Goal: Task Accomplishment & Management: Use online tool/utility

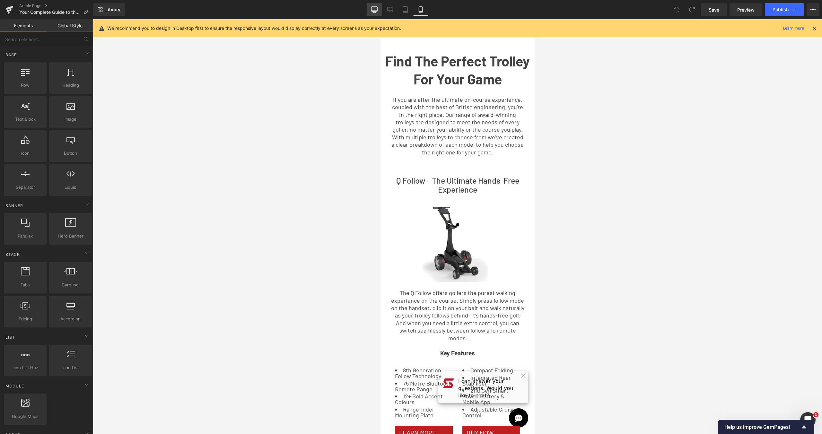
click at [372, 6] on icon at bounding box center [374, 9] width 6 height 6
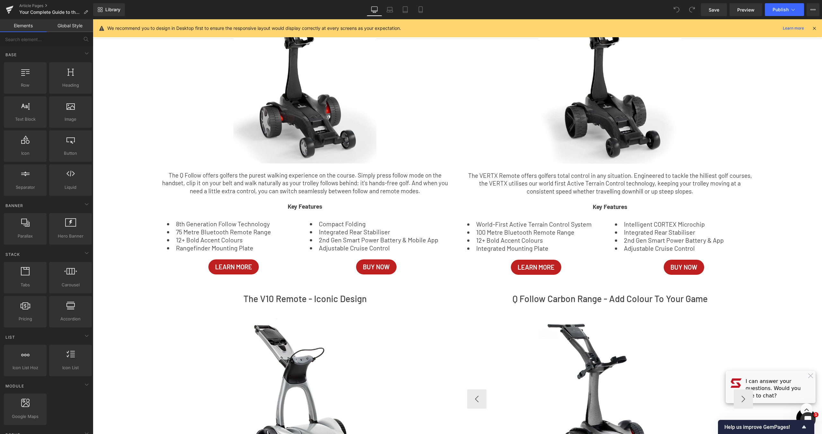
scroll to position [125, 0]
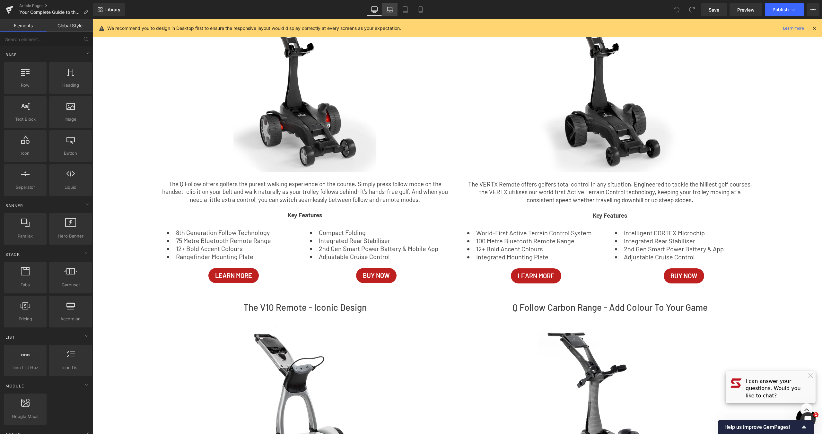
click at [387, 14] on link "Laptop" at bounding box center [389, 9] width 15 height 13
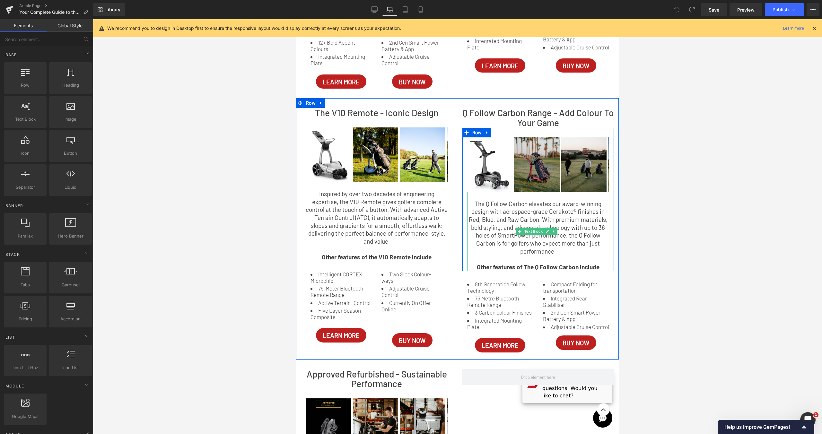
scroll to position [290, 0]
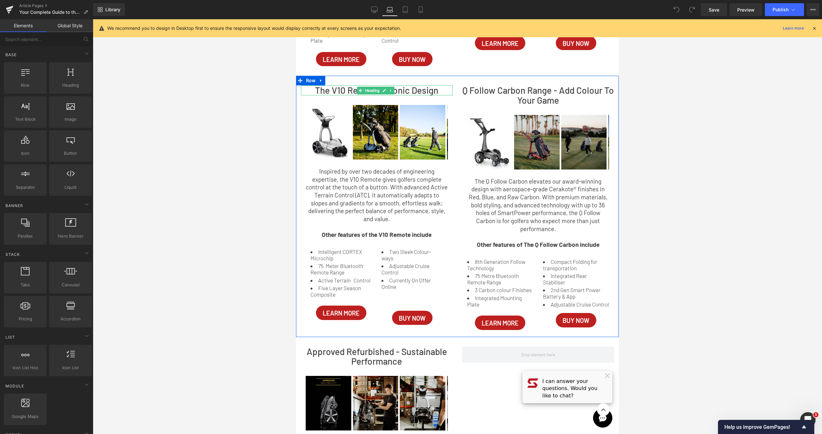
click at [418, 93] on h2 "The V10 Remote - Iconic Design" at bounding box center [377, 90] width 152 height 10
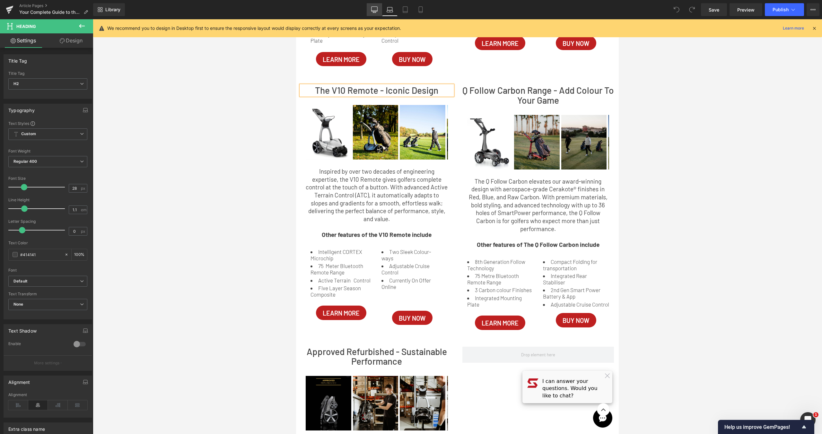
click at [368, 6] on link "Desktop" at bounding box center [374, 9] width 15 height 13
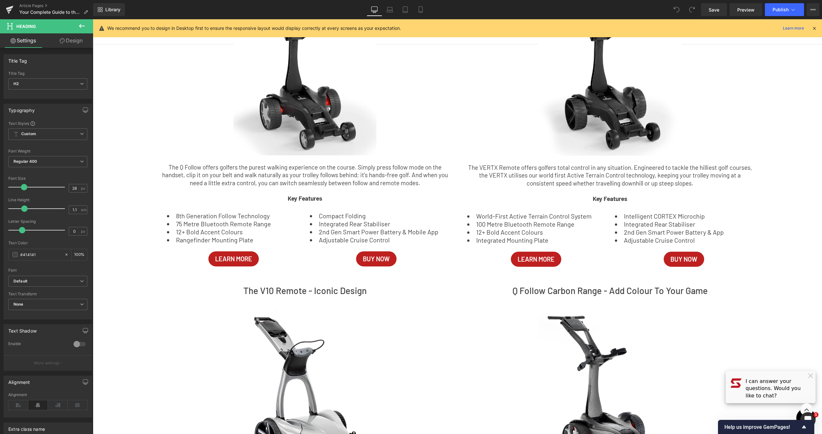
scroll to position [361, 0]
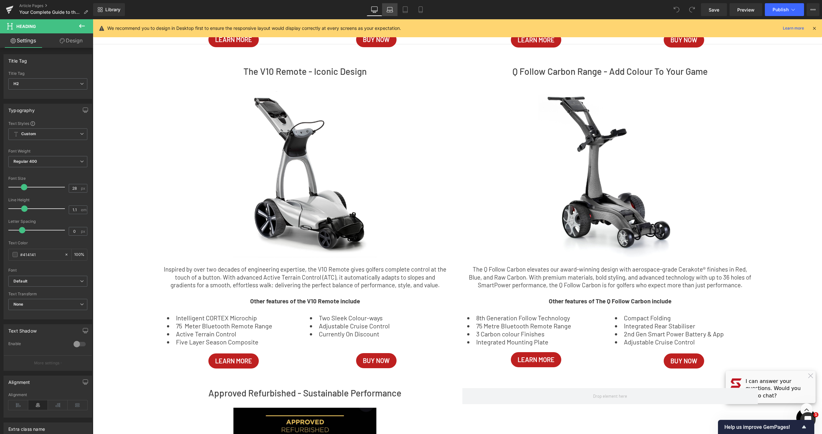
click at [383, 6] on link "Laptop" at bounding box center [389, 9] width 15 height 13
type input "100"
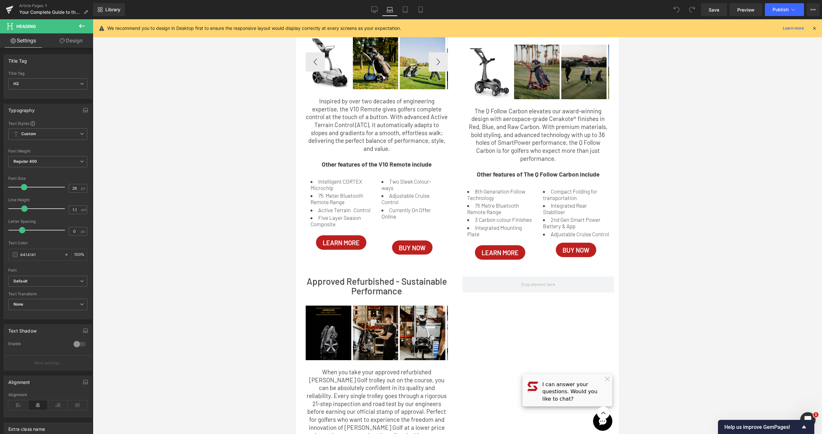
scroll to position [309, 0]
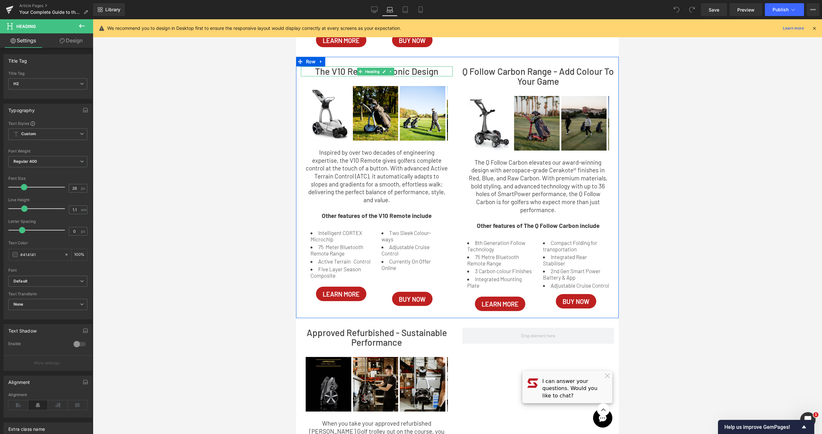
click at [428, 70] on h2 "The V10 Remote - Iconic Design" at bounding box center [377, 71] width 152 height 10
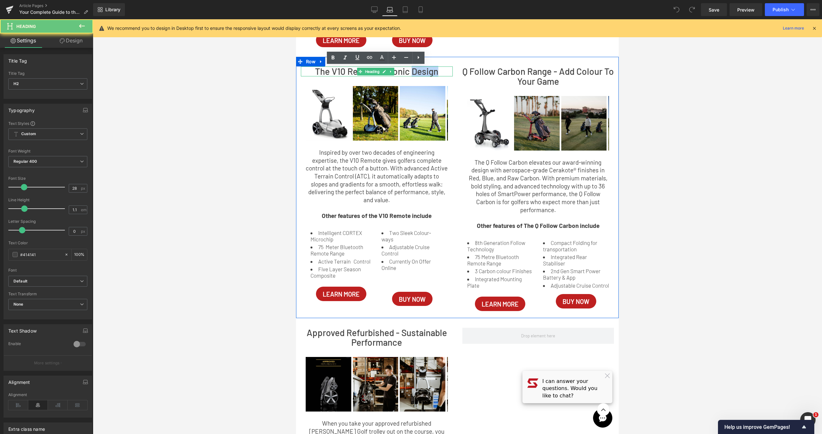
click at [428, 70] on h2 "The V10 Remote - Iconic Design" at bounding box center [377, 71] width 152 height 10
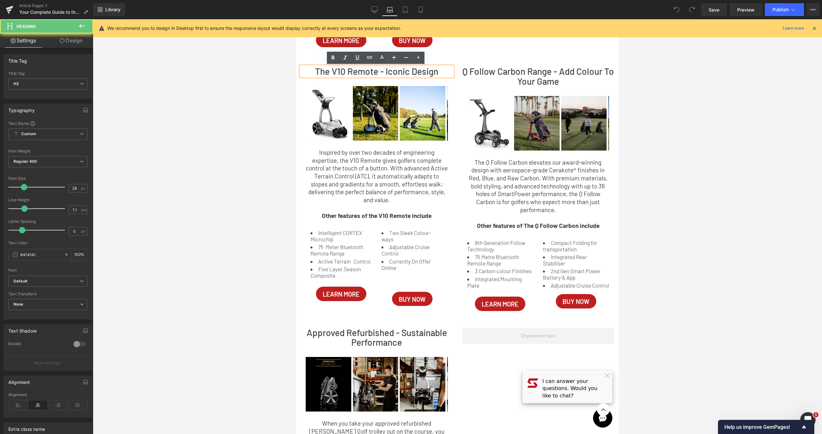
click at [401, 73] on h2 "The V10 Remote - Iconic Design" at bounding box center [377, 71] width 152 height 10
click at [409, 71] on h2 "The V10 Remote - Iconic Design" at bounding box center [377, 71] width 152 height 10
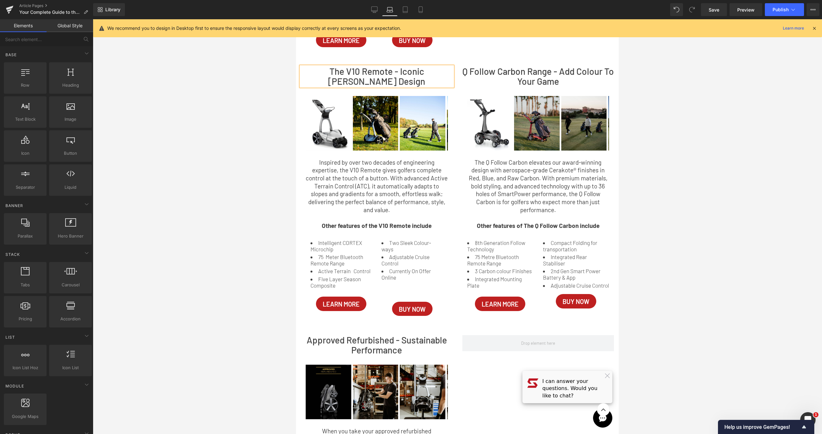
click at [732, 111] on div at bounding box center [457, 226] width 729 height 415
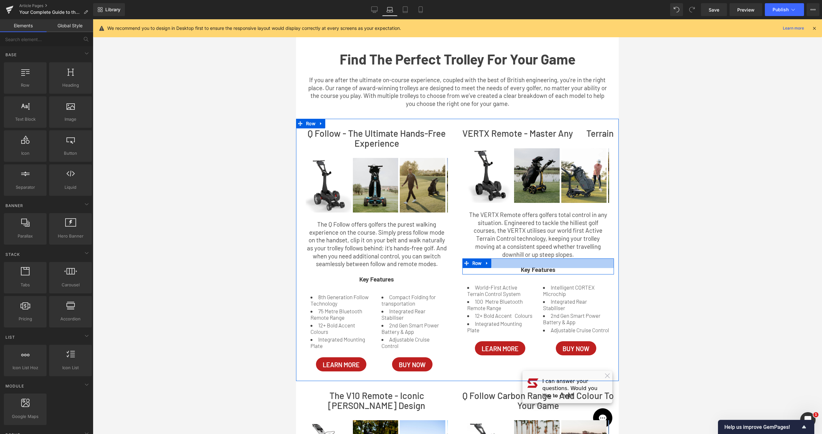
scroll to position [216, 0]
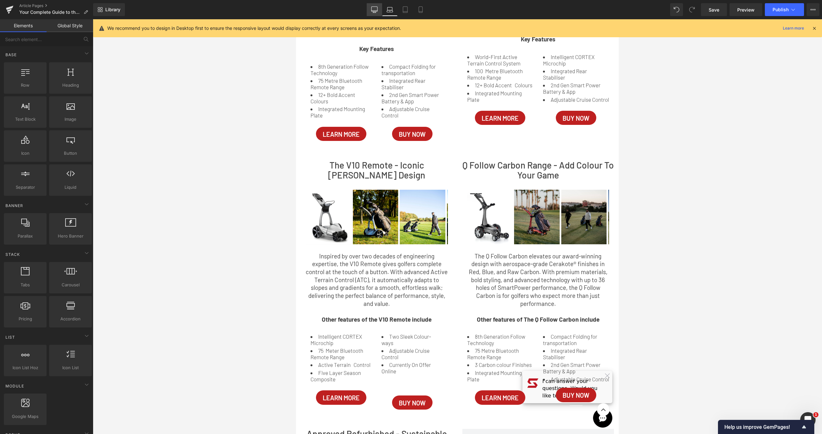
click at [371, 12] on link "Desktop" at bounding box center [374, 9] width 15 height 13
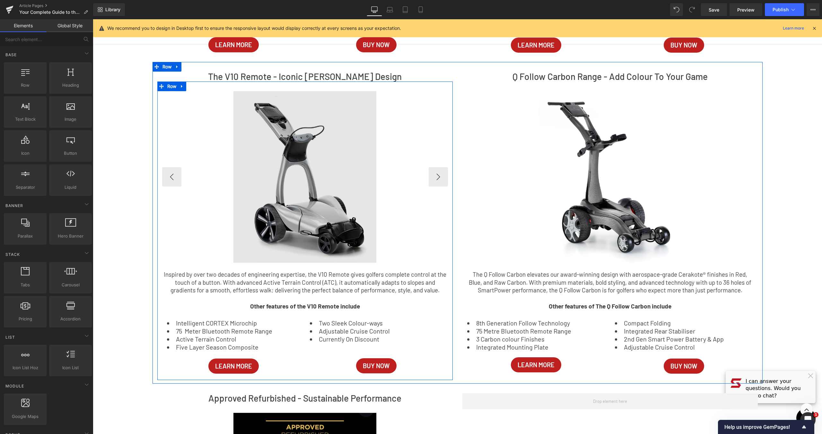
scroll to position [283, 0]
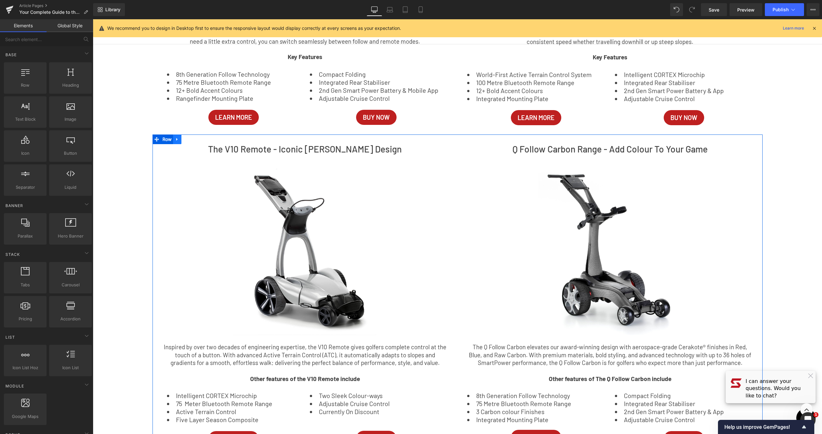
click at [175, 140] on icon at bounding box center [177, 139] width 4 height 5
click at [184, 138] on icon at bounding box center [185, 139] width 4 height 4
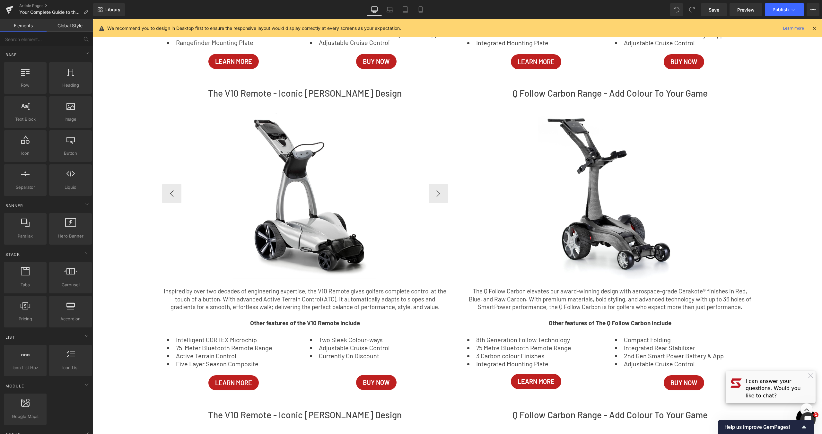
scroll to position [207, 0]
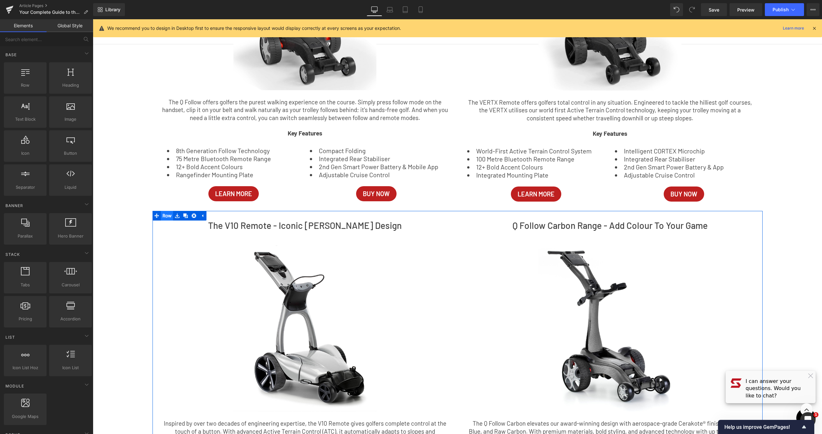
click at [165, 216] on span "Row" at bounding box center [167, 216] width 13 height 10
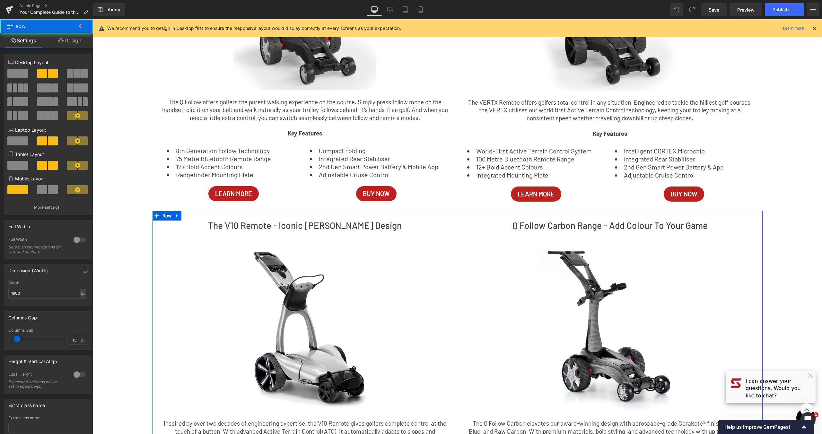
click at [81, 44] on link "Design" at bounding box center [70, 40] width 47 height 14
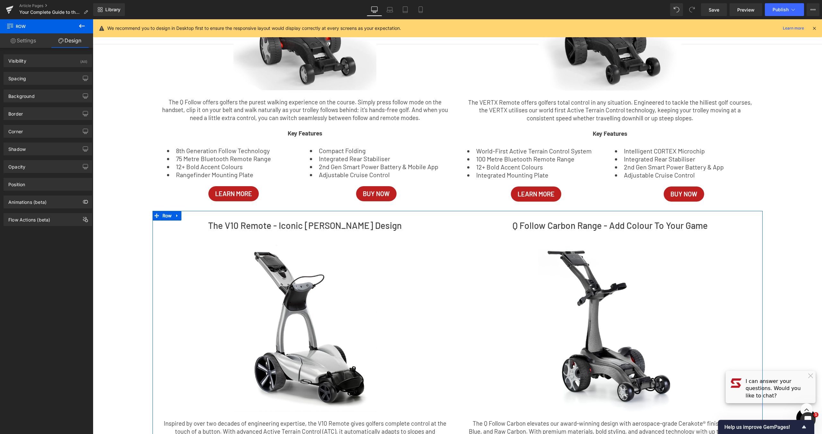
click at [81, 55] on div "(All)" at bounding box center [83, 60] width 7 height 11
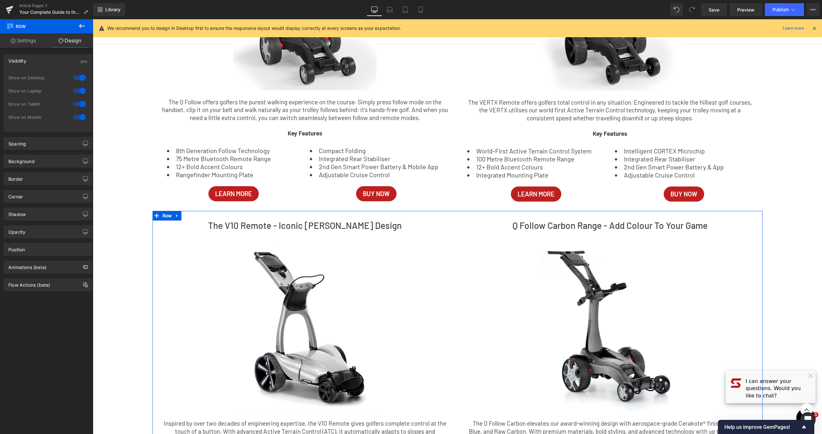
click at [77, 90] on div at bounding box center [79, 91] width 15 height 10
click at [78, 106] on div at bounding box center [79, 104] width 15 height 10
click at [79, 117] on div at bounding box center [79, 117] width 15 height 10
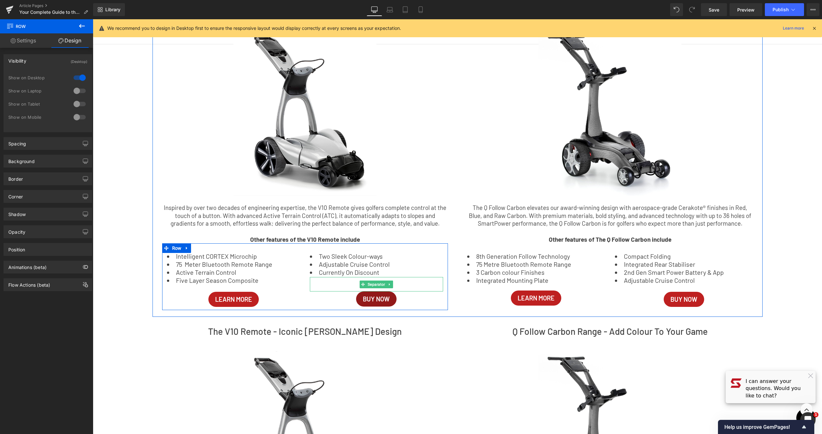
scroll to position [626, 0]
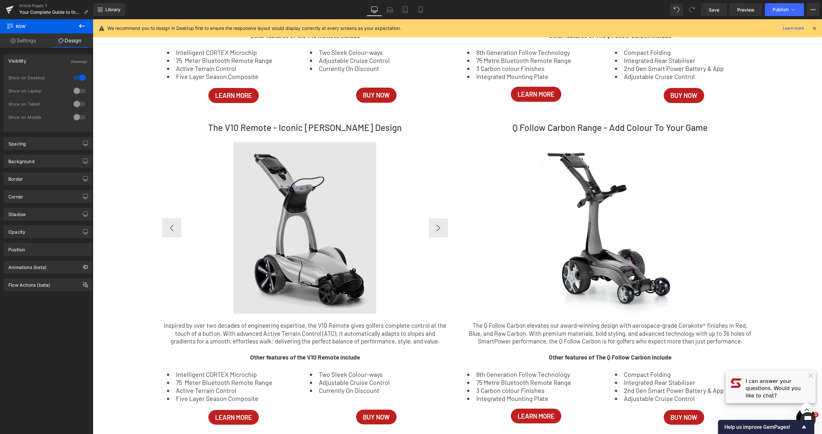
click at [245, 210] on img at bounding box center [304, 228] width 143 height 172
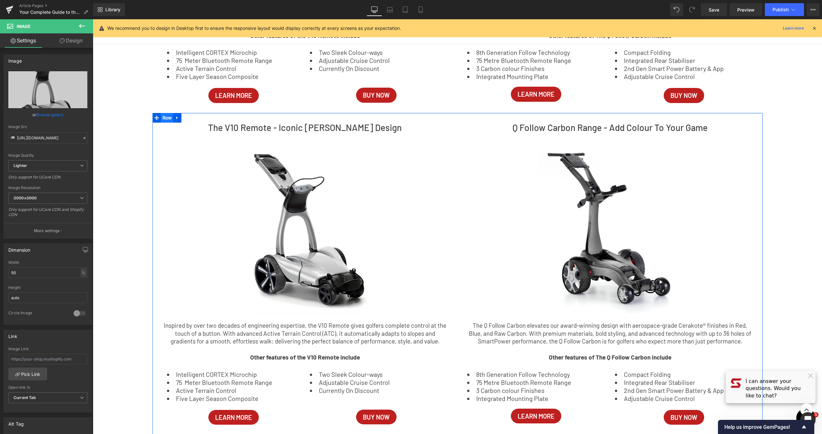
click at [166, 117] on span "Row" at bounding box center [167, 118] width 13 height 10
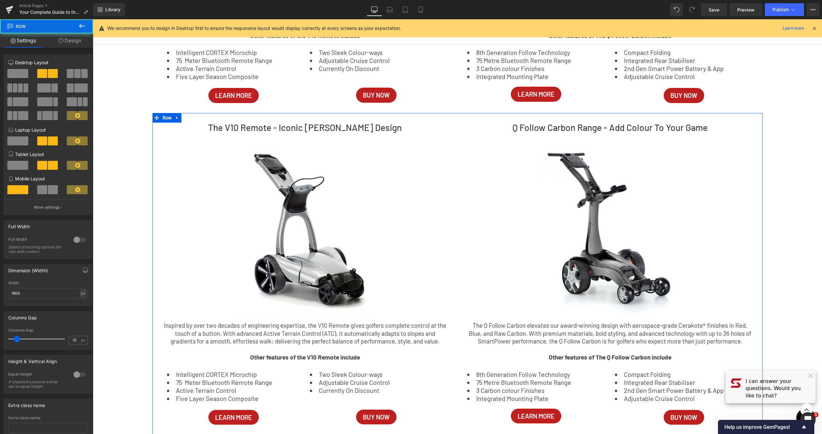
click at [76, 43] on link "Design" at bounding box center [70, 40] width 47 height 14
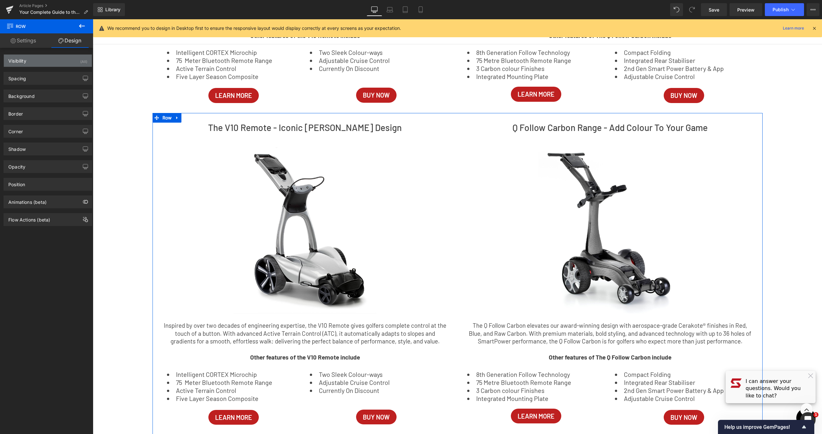
click at [65, 64] on div "Visibility (All)" at bounding box center [48, 61] width 88 height 12
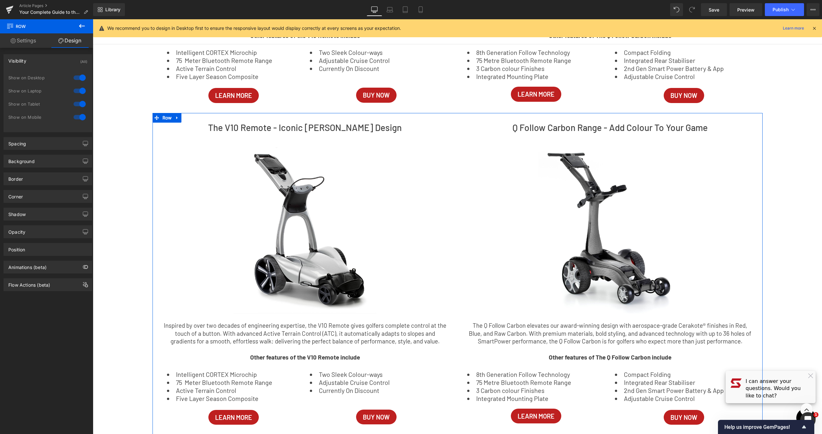
click at [81, 80] on div at bounding box center [79, 78] width 15 height 10
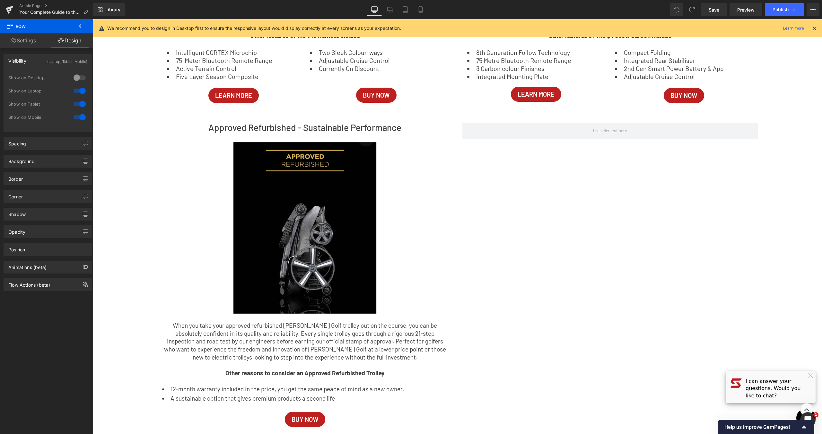
click at [79, 101] on div at bounding box center [79, 104] width 15 height 10
click at [80, 119] on div at bounding box center [79, 117] width 15 height 10
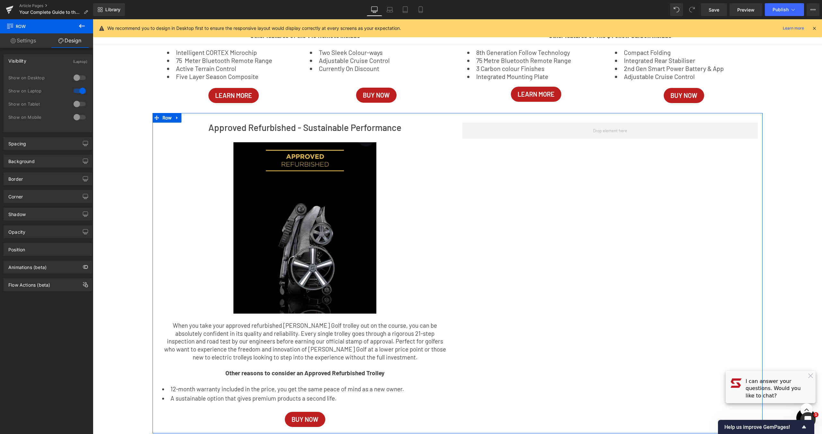
click at [460, 230] on div "Approved Refurbished - Sustainable Performance Heading Image Image Image Image …" at bounding box center [457, 273] width 610 height 320
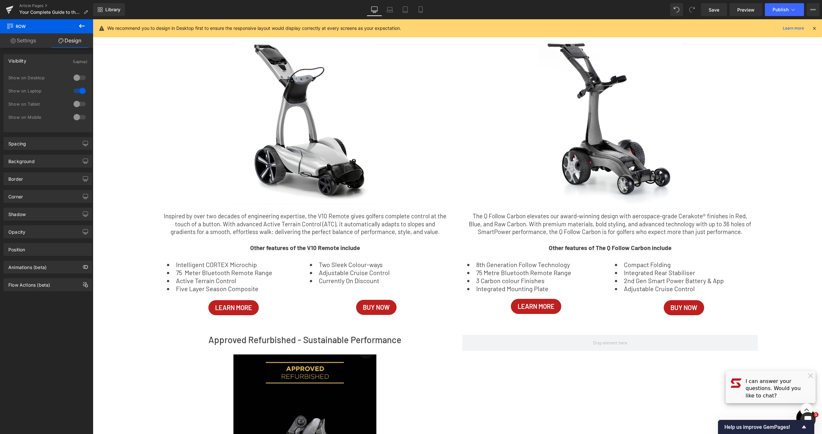
scroll to position [214, 0]
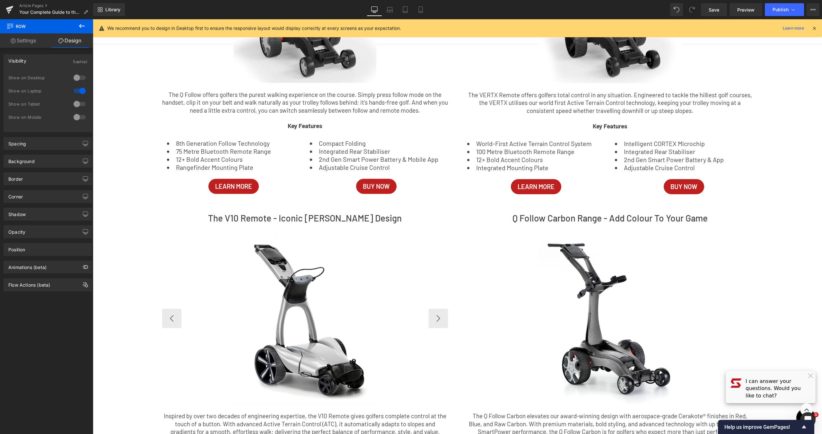
click at [252, 231] on div "Image Image Image Image Image ‹ › [GEOGRAPHIC_DATA]" at bounding box center [305, 313] width 286 height 181
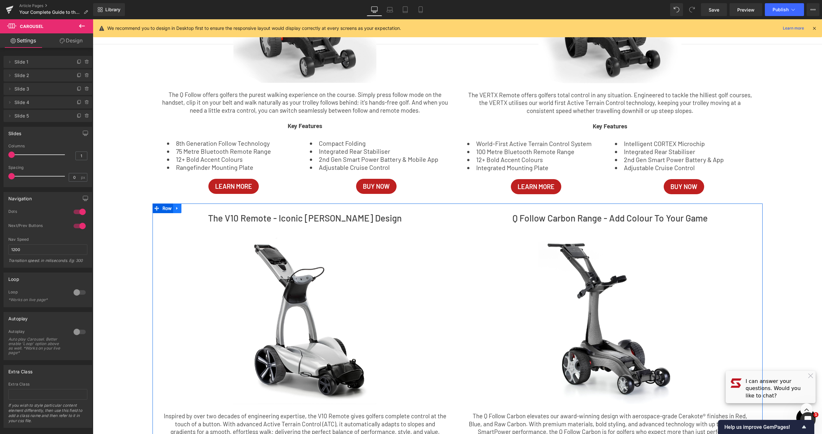
click at [176, 208] on icon at bounding box center [176, 208] width 1 height 3
click at [184, 210] on icon at bounding box center [185, 208] width 4 height 5
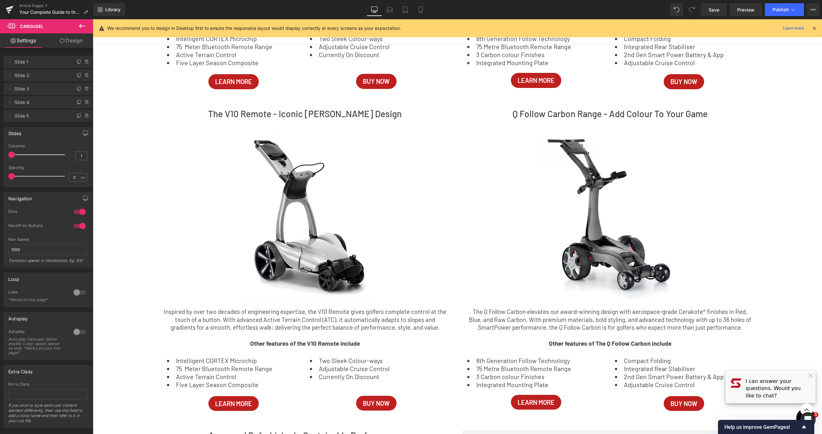
scroll to position [561, 0]
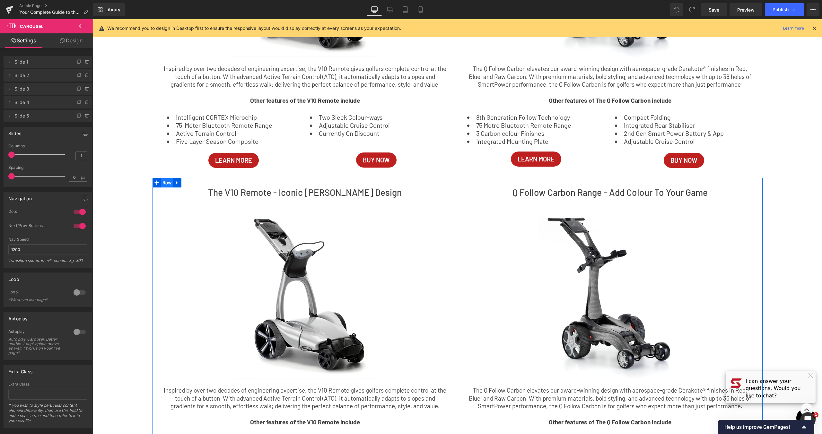
click at [166, 182] on span "Row" at bounding box center [167, 183] width 13 height 10
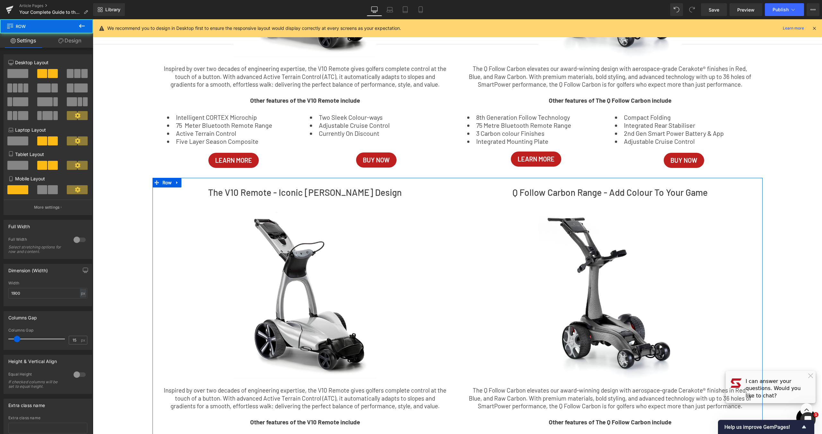
click at [87, 44] on link "Design" at bounding box center [70, 40] width 47 height 14
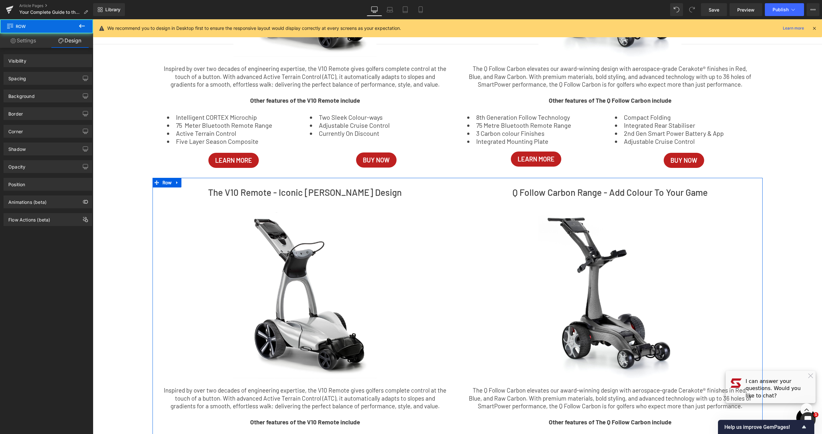
click at [81, 68] on div "Spacing [GEOGRAPHIC_DATA] [GEOGRAPHIC_DATA]" at bounding box center [48, 76] width 96 height 18
click at [81, 65] on div "(Desktop)" at bounding box center [79, 60] width 17 height 11
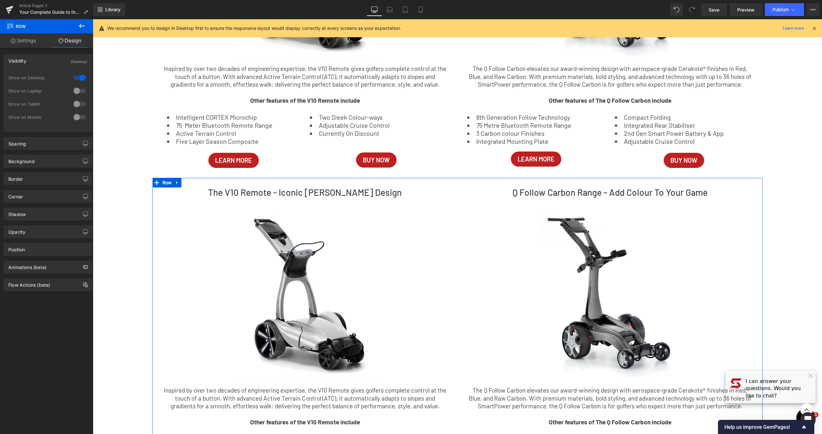
click at [75, 108] on div at bounding box center [79, 104] width 15 height 10
click at [82, 75] on div at bounding box center [79, 78] width 15 height 10
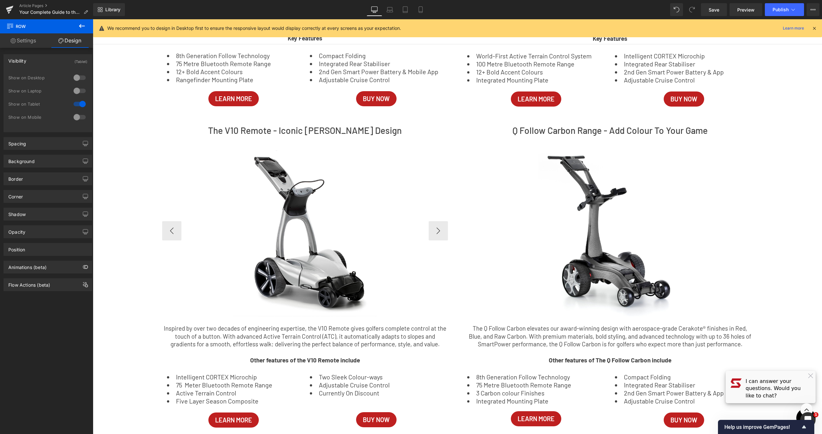
scroll to position [278, 0]
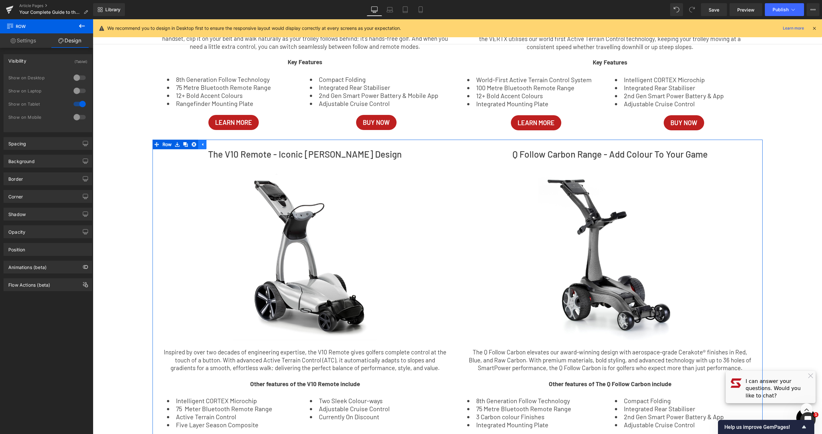
click at [202, 145] on icon at bounding box center [202, 144] width 4 height 5
click at [173, 145] on link at bounding box center [177, 145] width 8 height 10
click at [184, 141] on link at bounding box center [185, 145] width 8 height 10
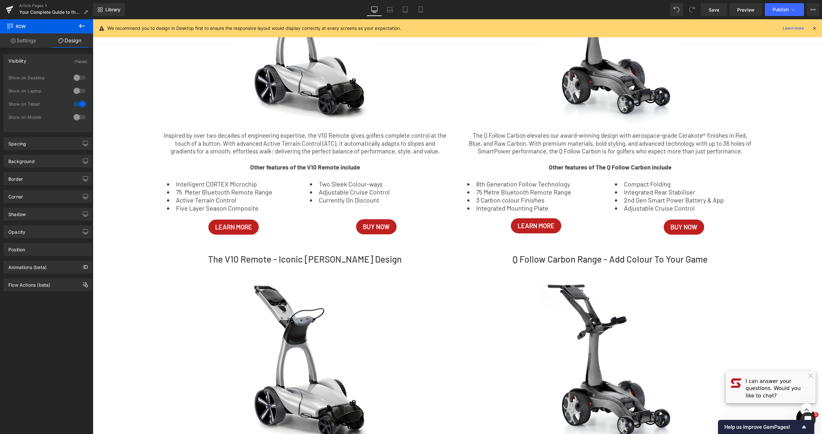
scroll to position [491, 0]
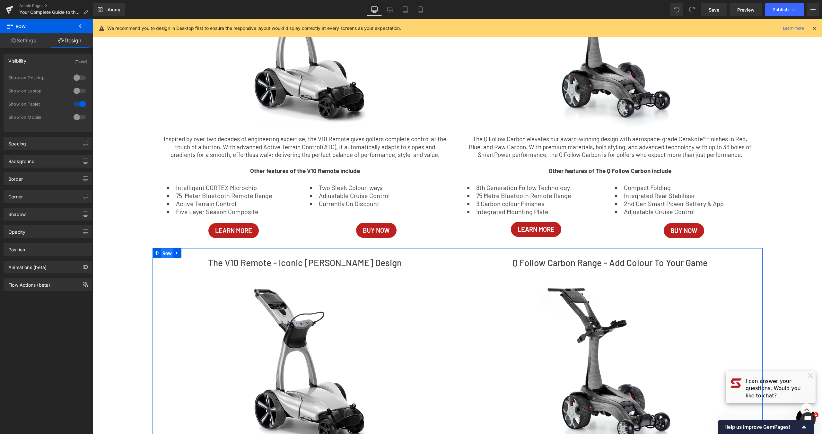
click at [165, 257] on span "Row" at bounding box center [167, 253] width 13 height 10
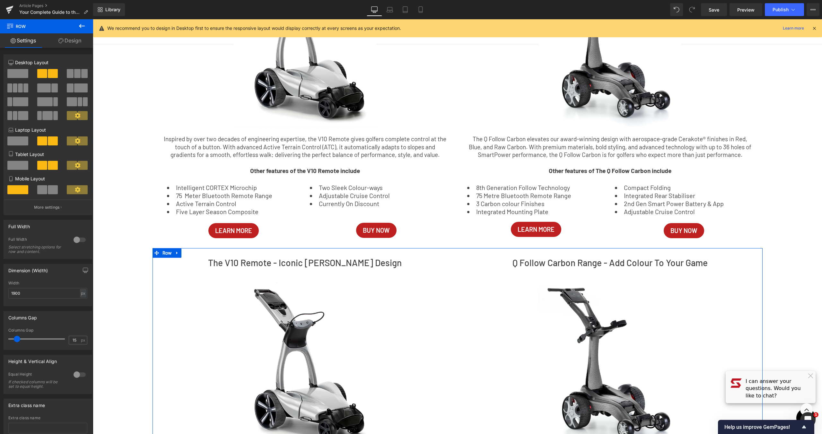
click at [74, 43] on link "Design" at bounding box center [70, 40] width 47 height 14
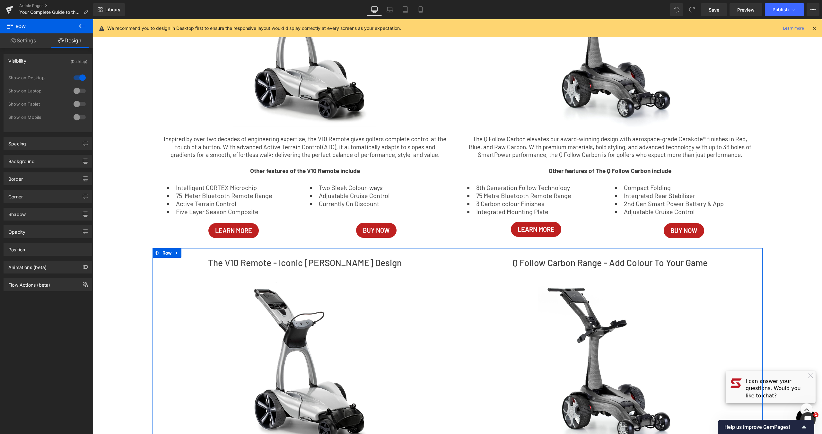
click at [79, 62] on div "(Desktop)" at bounding box center [79, 60] width 17 height 11
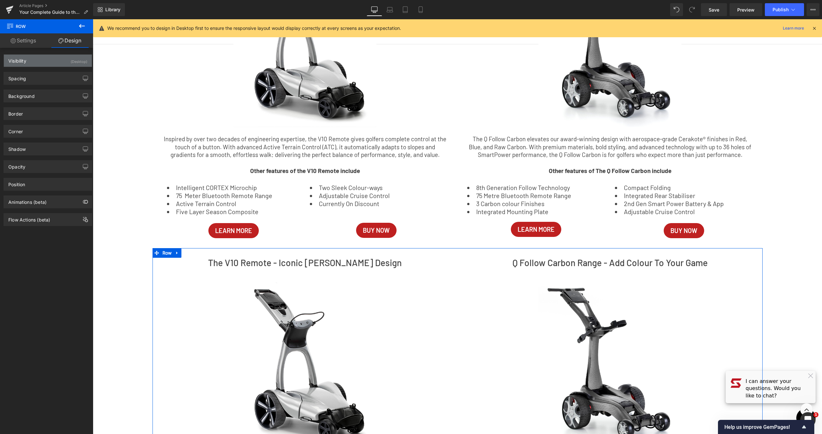
click at [82, 63] on div "(Desktop)" at bounding box center [79, 60] width 17 height 11
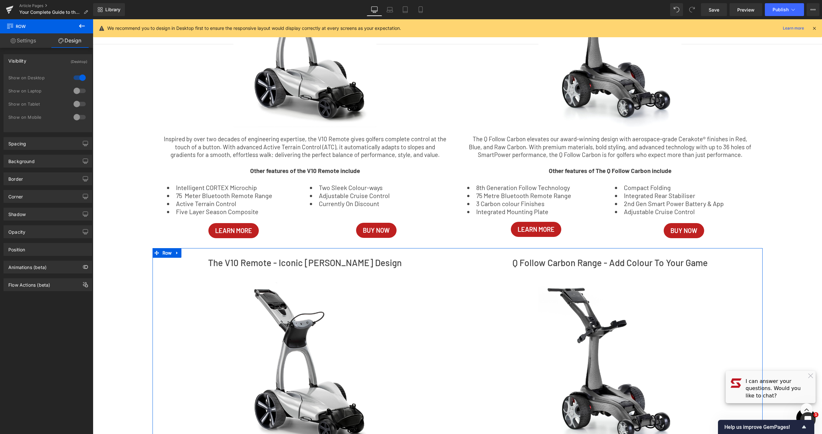
click at [78, 120] on div at bounding box center [79, 117] width 15 height 10
click at [80, 74] on div at bounding box center [79, 78] width 15 height 10
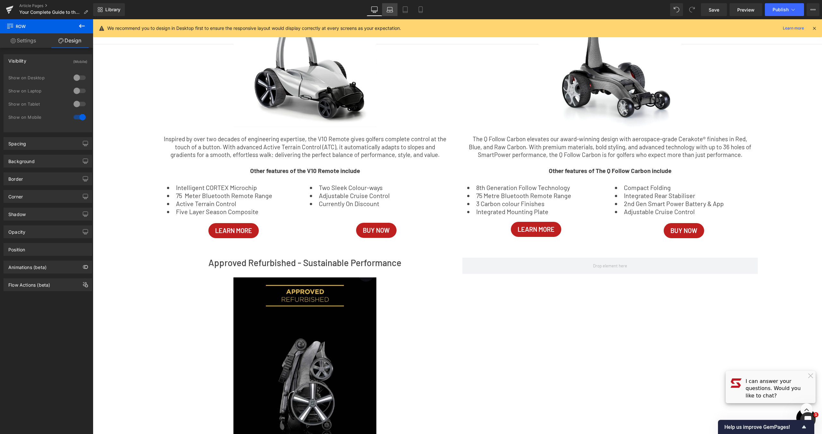
click at [387, 8] on icon at bounding box center [389, 9] width 6 height 6
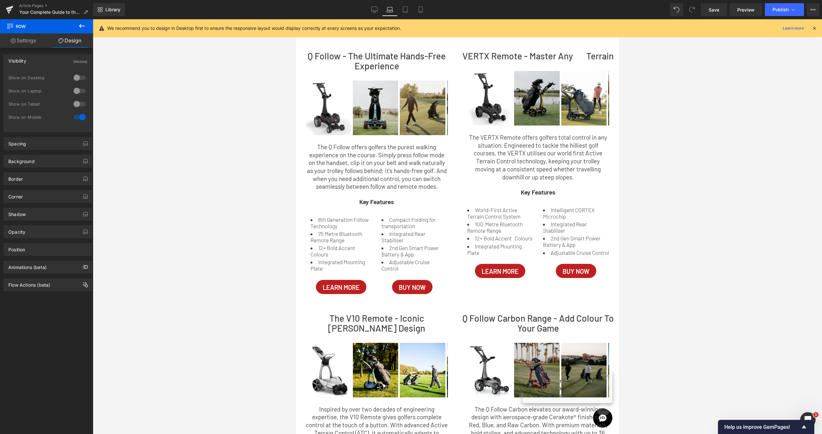
scroll to position [208, 0]
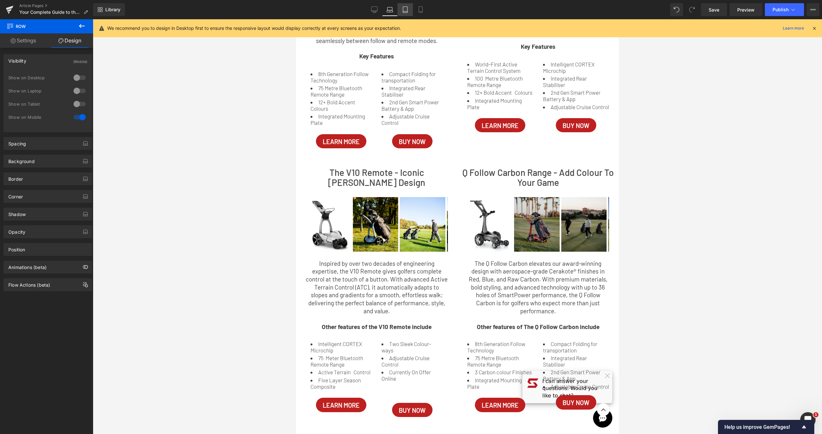
click at [407, 11] on icon at bounding box center [405, 9] width 6 height 6
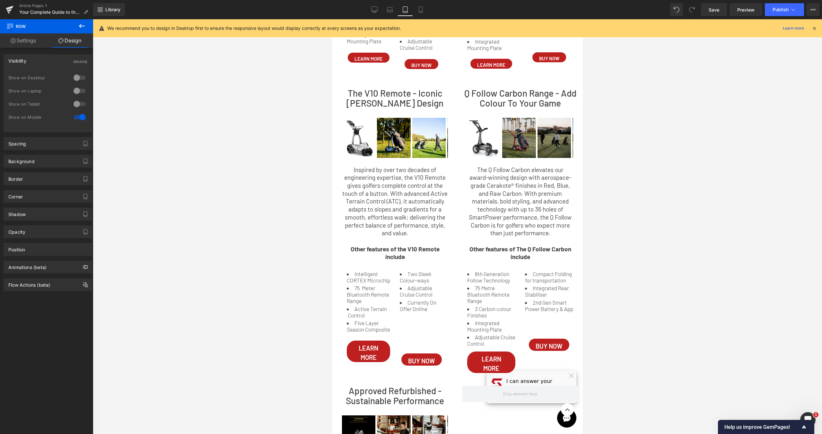
scroll to position [322, 0]
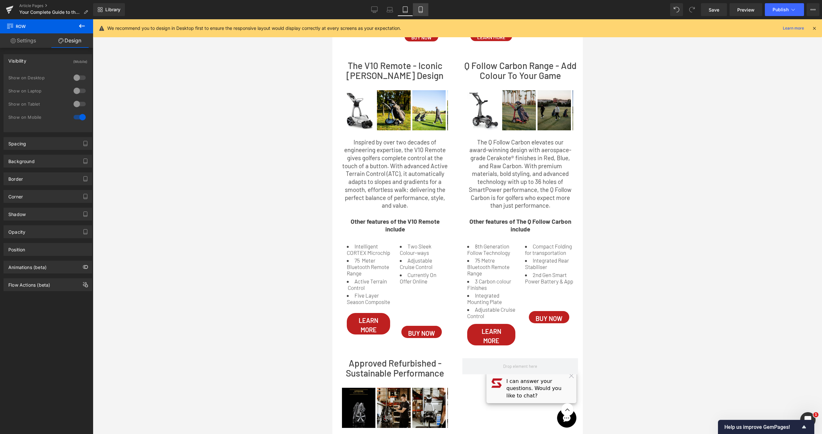
click at [425, 7] on link "Mobile" at bounding box center [420, 9] width 15 height 13
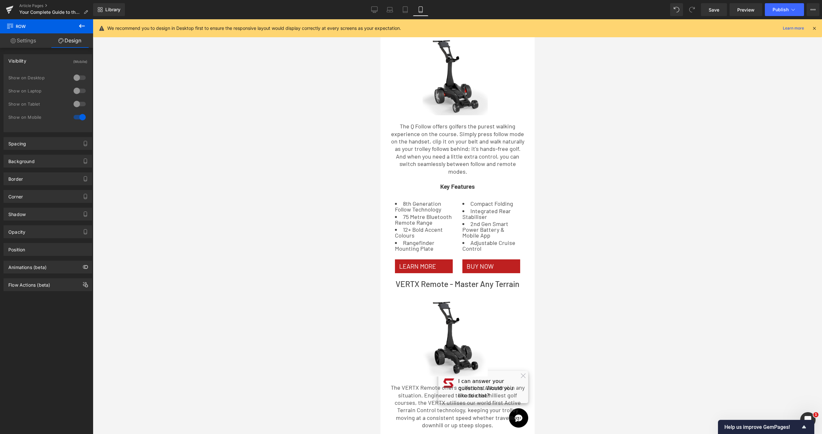
scroll to position [88, 0]
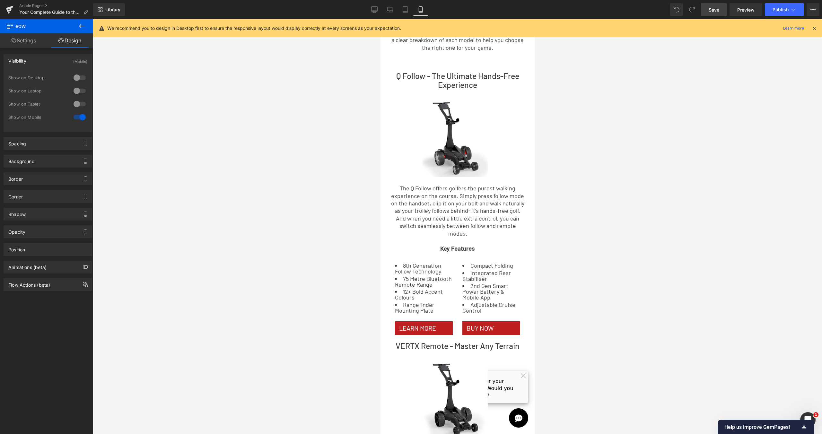
click at [721, 5] on link "Save" at bounding box center [714, 9] width 26 height 13
click at [377, 11] on icon at bounding box center [374, 9] width 6 height 5
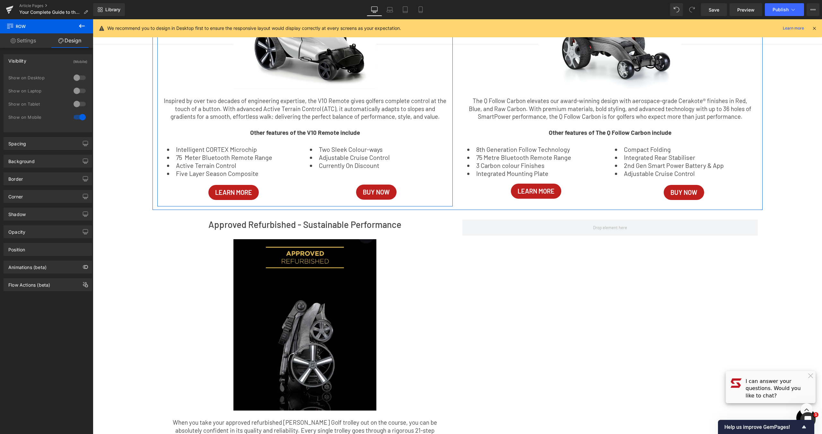
scroll to position [585, 0]
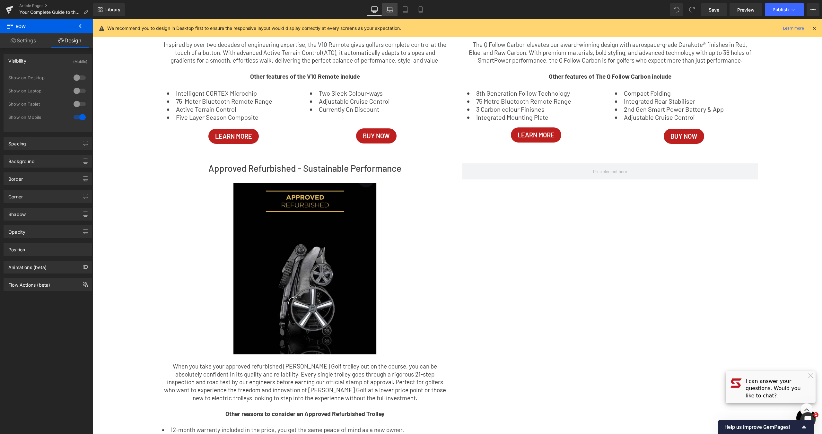
click at [386, 10] on icon at bounding box center [389, 9] width 6 height 6
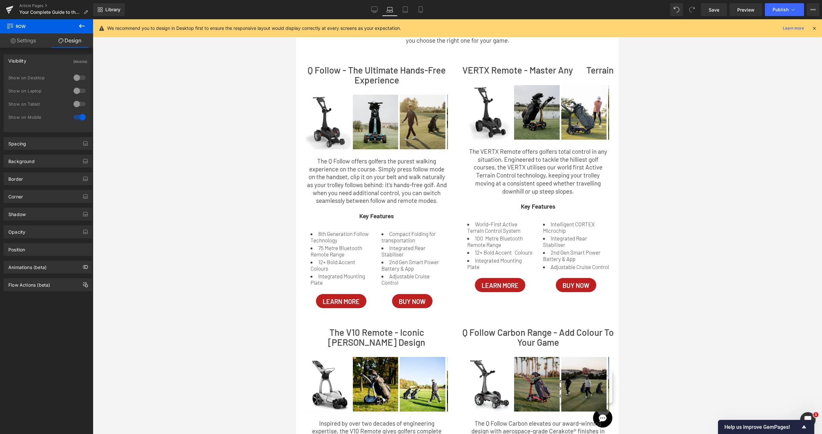
scroll to position [0, 0]
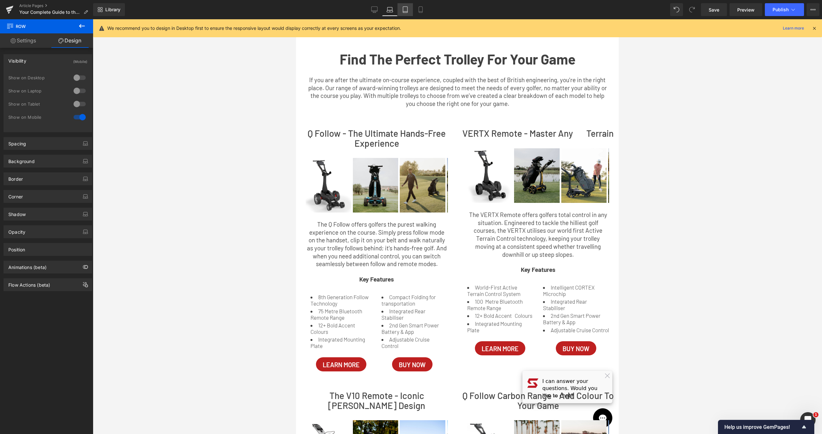
click at [405, 11] on icon at bounding box center [405, 9] width 6 height 6
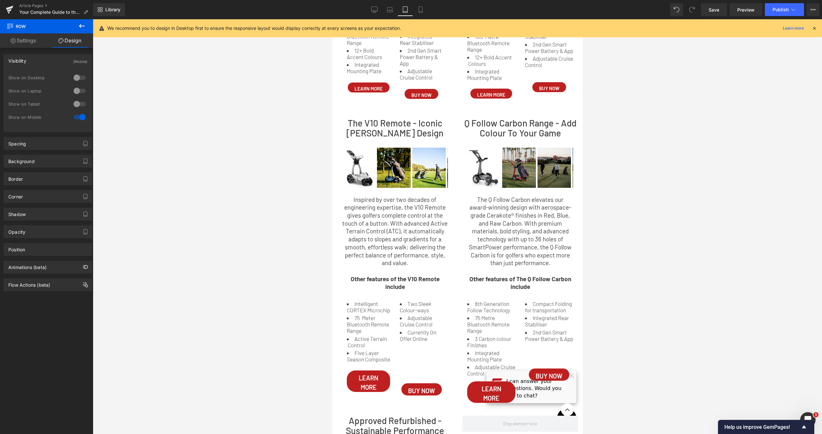
scroll to position [262, 0]
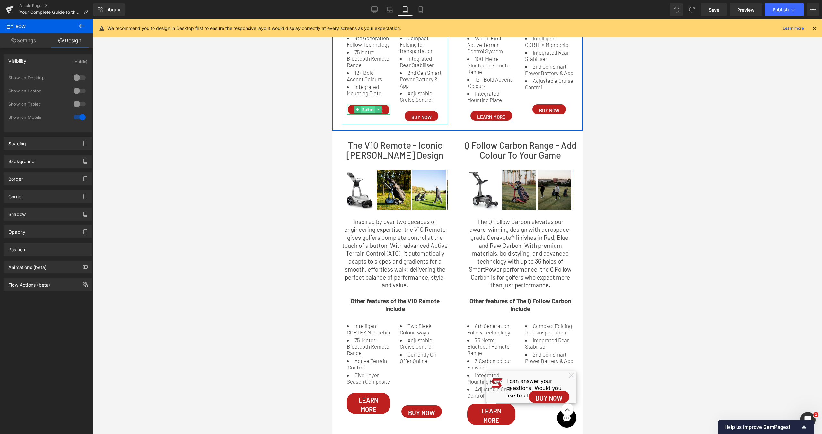
click at [365, 114] on span "Button" at bounding box center [367, 110] width 14 height 8
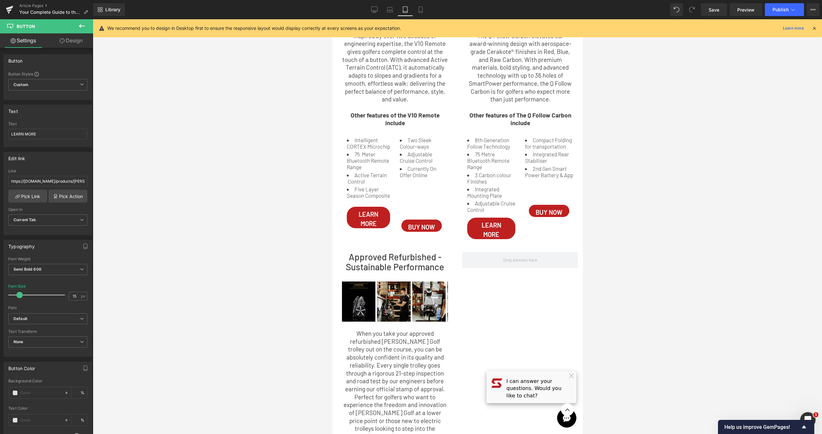
scroll to position [485, 0]
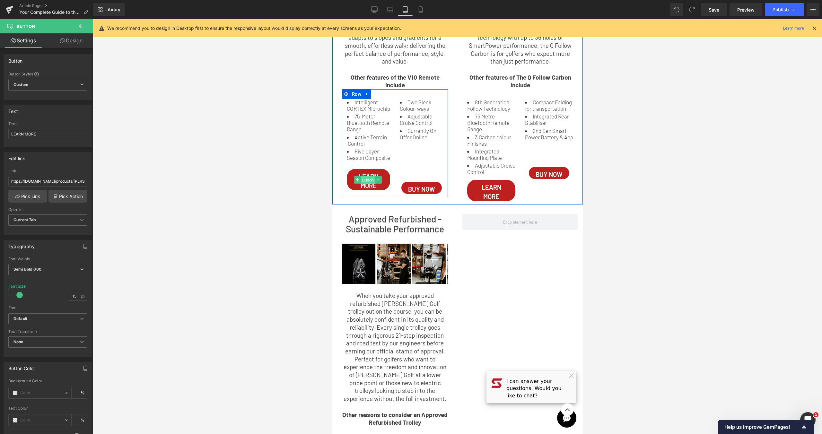
click at [369, 184] on span "Button" at bounding box center [367, 180] width 14 height 8
drag, startPoint x: 75, startPoint y: 298, endPoint x: 56, endPoint y: 297, distance: 18.6
click at [56, 297] on div "Font Size 20 px" at bounding box center [47, 295] width 79 height 22
type input "15"
click at [416, 190] on span "Button" at bounding box center [420, 188] width 14 height 8
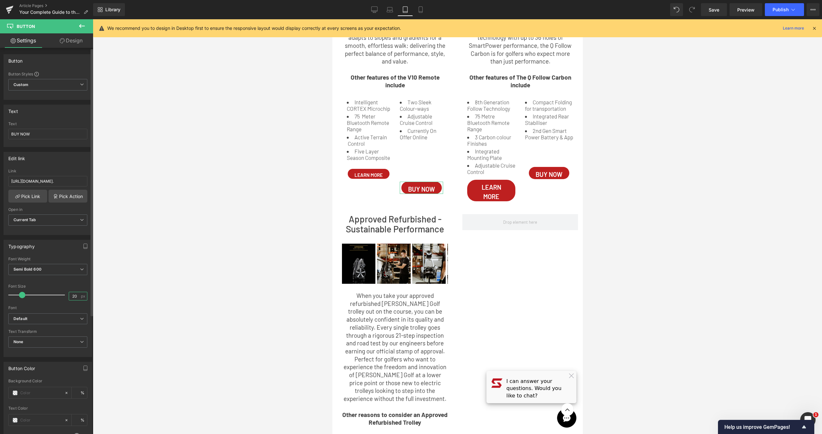
drag, startPoint x: 76, startPoint y: 296, endPoint x: 53, endPoint y: 295, distance: 22.8
click at [53, 295] on div "Font Size 20 px" at bounding box center [47, 295] width 79 height 22
type input "15"
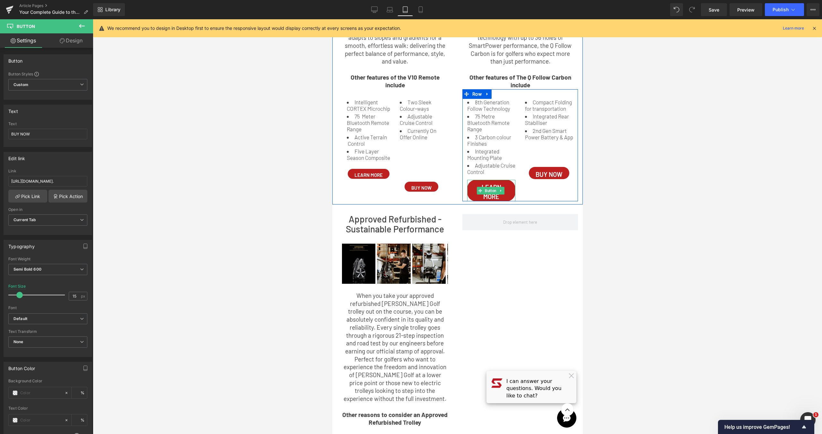
click at [493, 187] on span "Button" at bounding box center [490, 191] width 14 height 8
drag, startPoint x: 78, startPoint y: 297, endPoint x: 56, endPoint y: 296, distance: 21.8
click at [56, 296] on div "Font Size 20 px" at bounding box center [47, 295] width 79 height 22
type input "15"
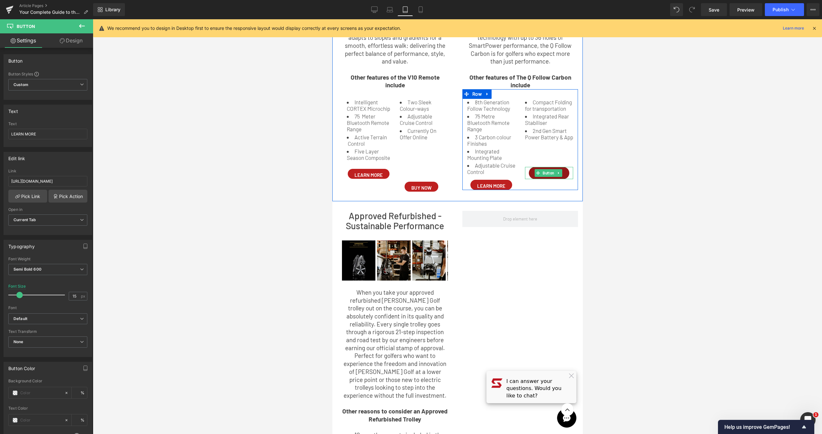
click at [541, 177] on span "Button" at bounding box center [548, 173] width 14 height 8
drag, startPoint x: 77, startPoint y: 297, endPoint x: 54, endPoint y: 299, distance: 22.9
click at [54, 299] on div "Font Size 20 px" at bounding box center [47, 295] width 79 height 22
type input "2"
type input "15"
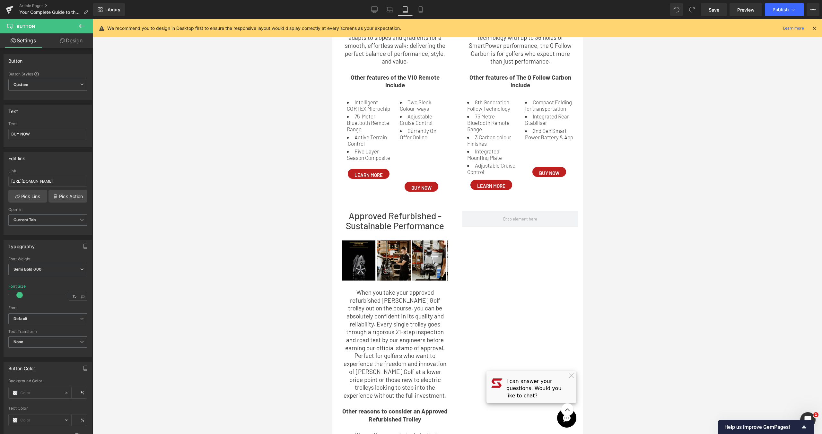
click at [641, 217] on div at bounding box center [457, 226] width 729 height 415
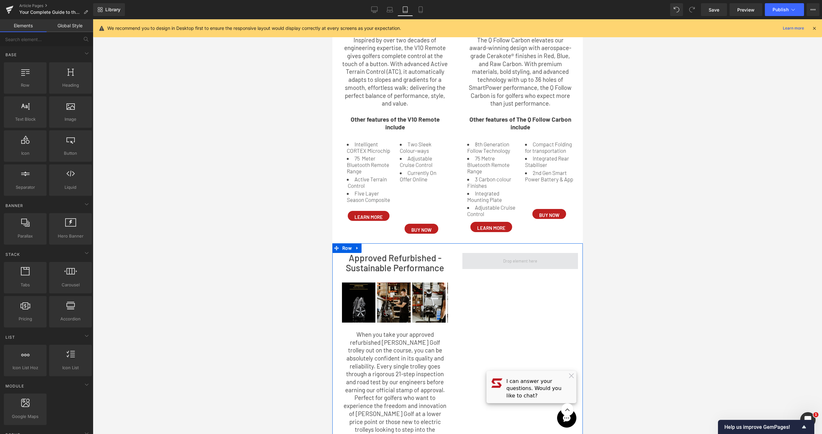
scroll to position [442, 0]
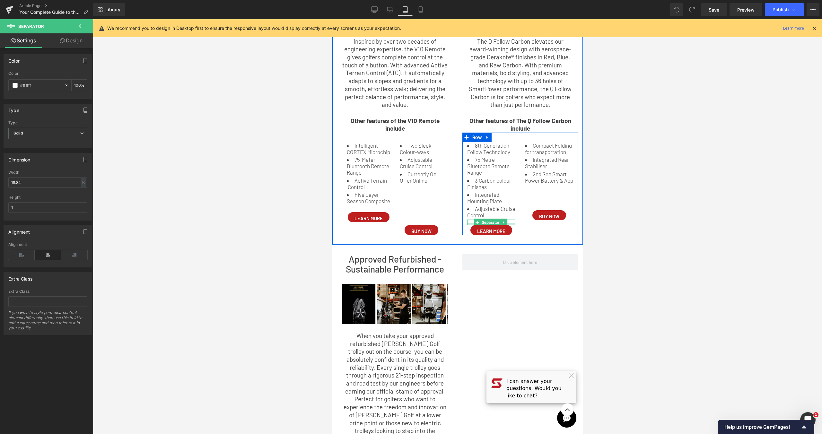
click at [467, 224] on div at bounding box center [491, 224] width 48 height 2
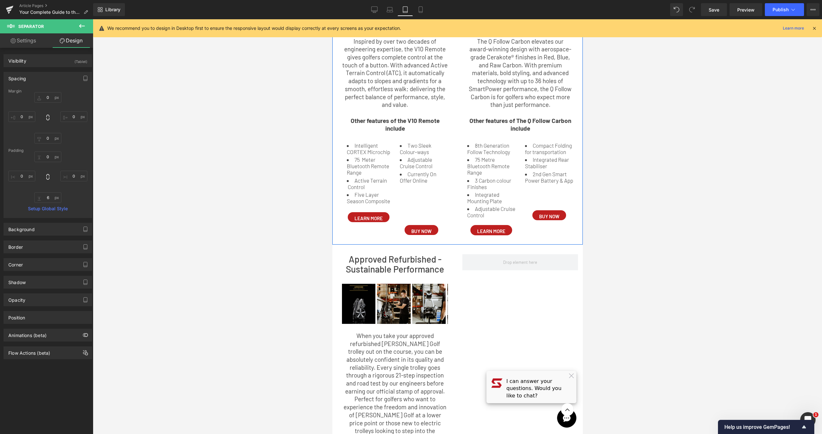
click at [380, 211] on icon at bounding box center [381, 209] width 4 height 4
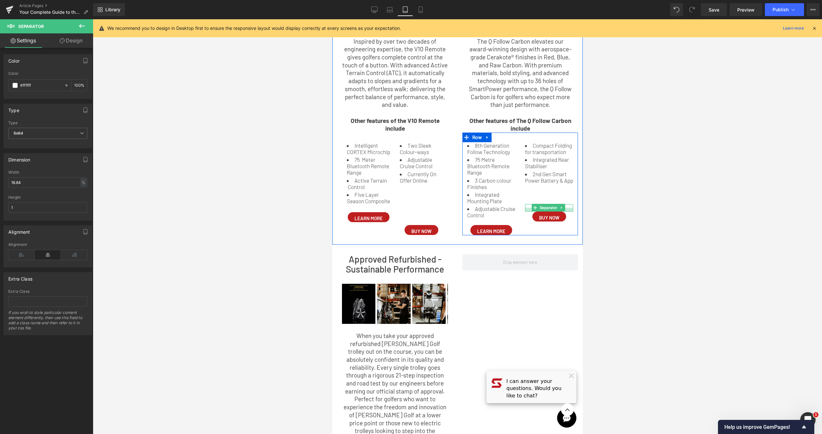
drag, startPoint x: 525, startPoint y: 223, endPoint x: 1003, endPoint y: 240, distance: 478.9
click at [525, 212] on div at bounding box center [548, 210] width 48 height 4
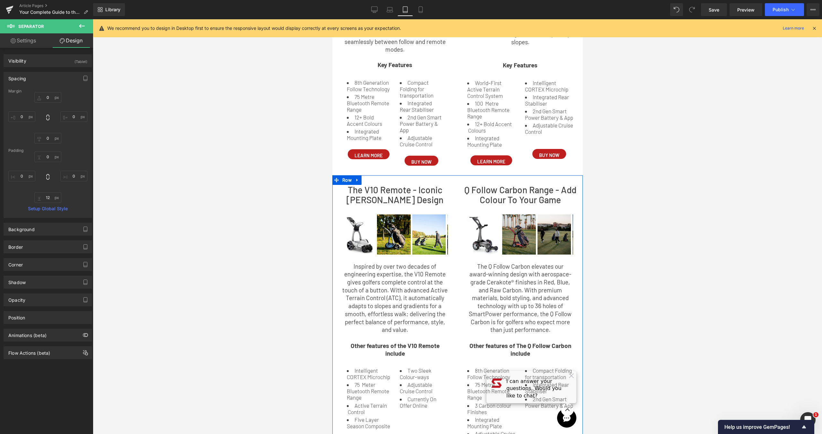
scroll to position [96, 0]
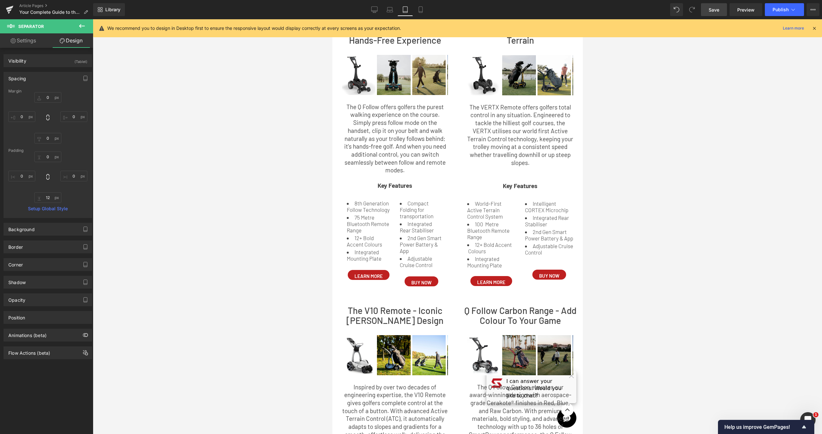
click at [706, 10] on link "Save" at bounding box center [714, 9] width 26 height 13
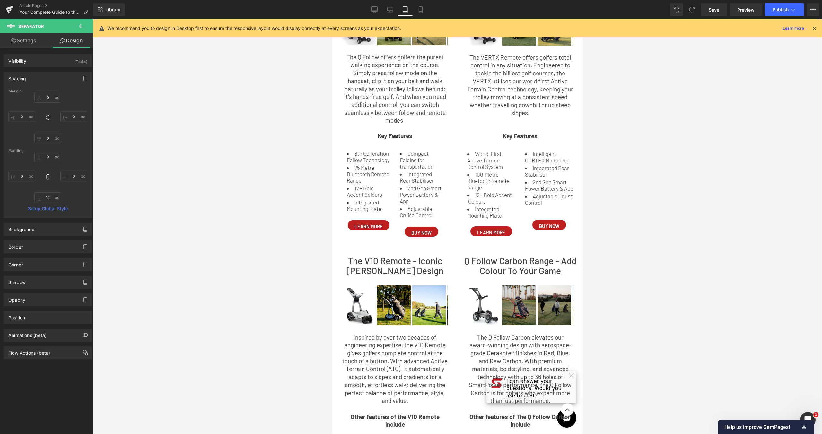
scroll to position [221, 0]
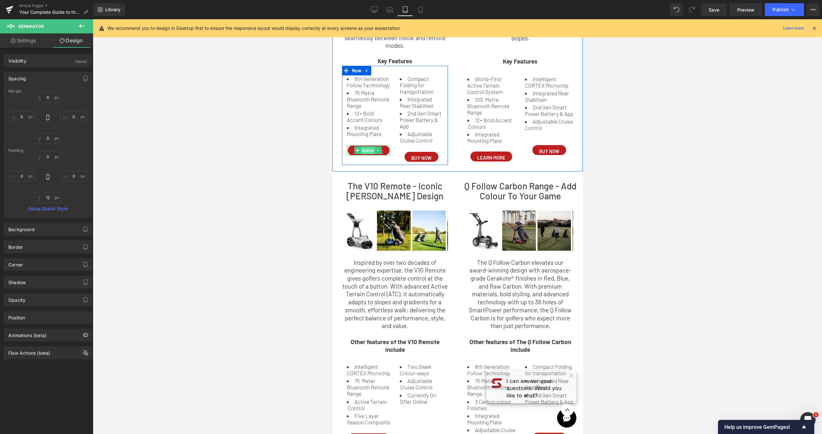
drag, startPoint x: 372, startPoint y: 155, endPoint x: 466, endPoint y: 241, distance: 127.0
click at [372, 154] on span "Button" at bounding box center [367, 151] width 14 height 8
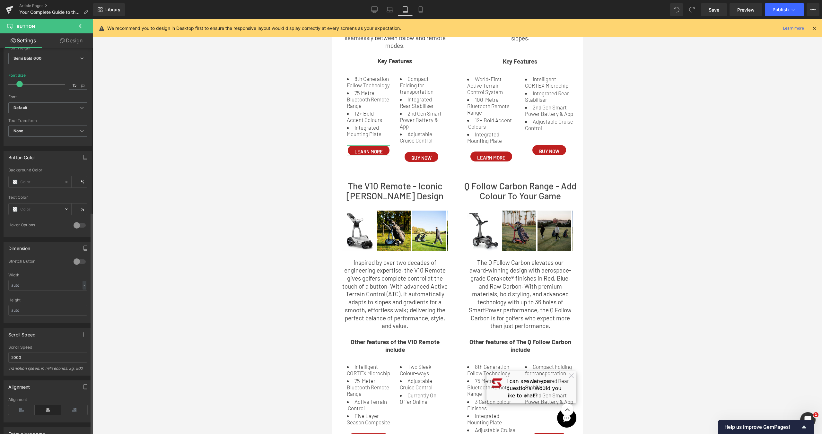
scroll to position [285, 0]
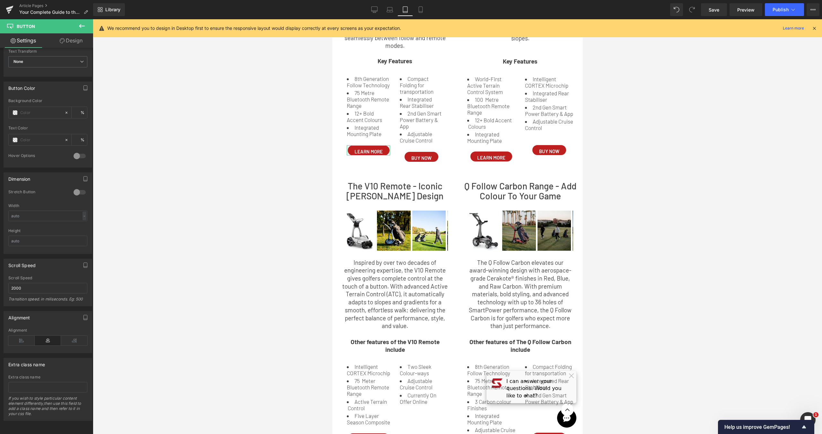
click at [81, 46] on link "Design" at bounding box center [71, 40] width 47 height 14
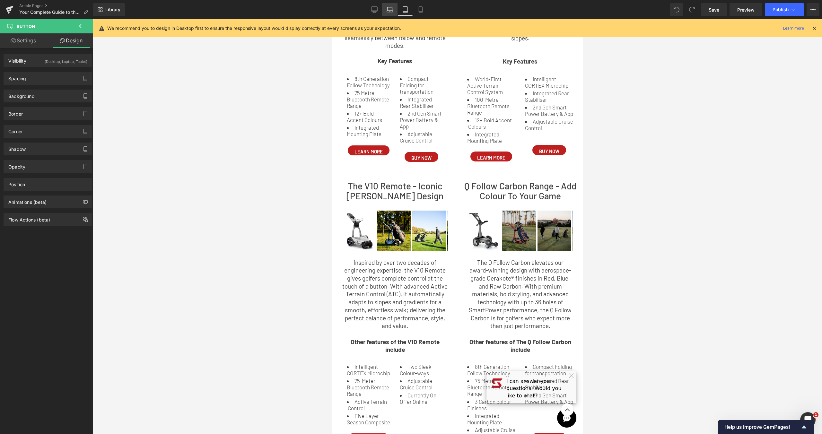
click at [386, 11] on icon at bounding box center [389, 9] width 6 height 6
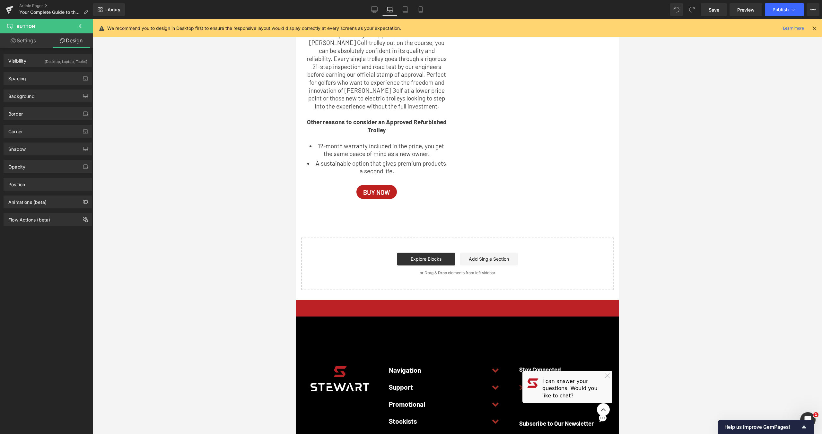
scroll to position [706, 0]
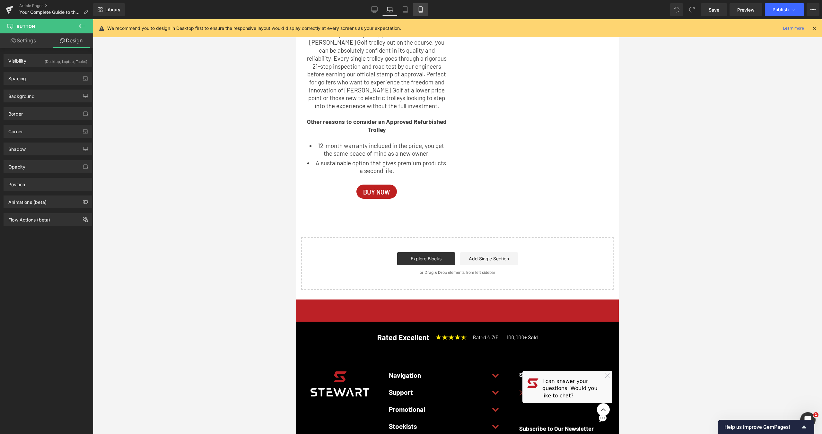
click at [421, 8] on icon at bounding box center [420, 9] width 6 height 6
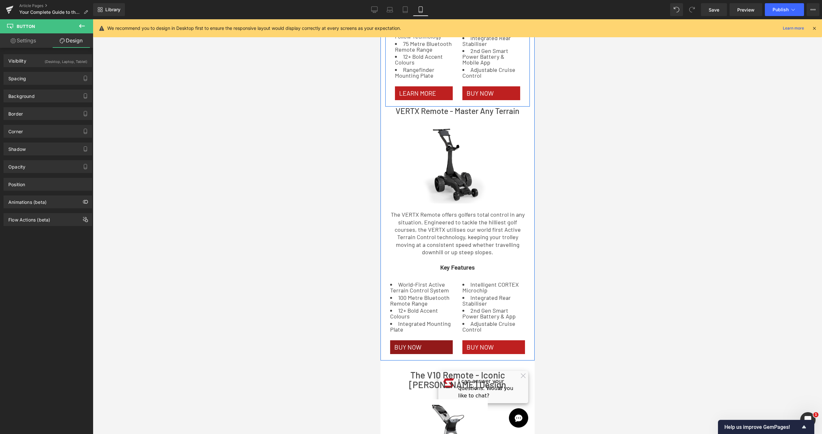
scroll to position [438, 0]
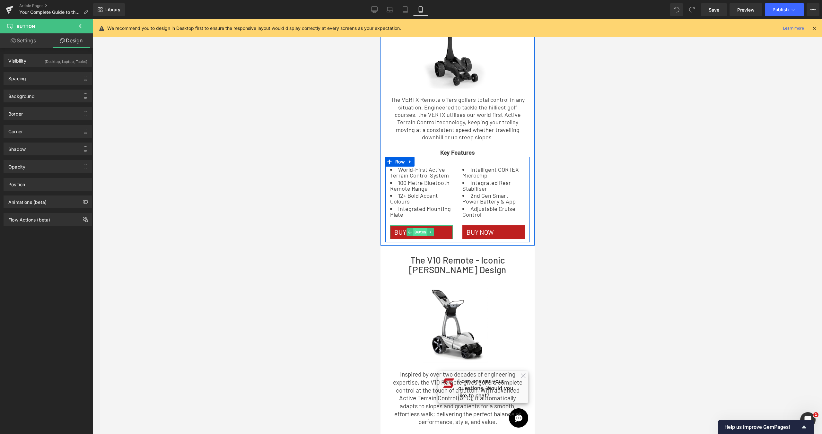
click at [417, 231] on span "Button" at bounding box center [420, 232] width 14 height 8
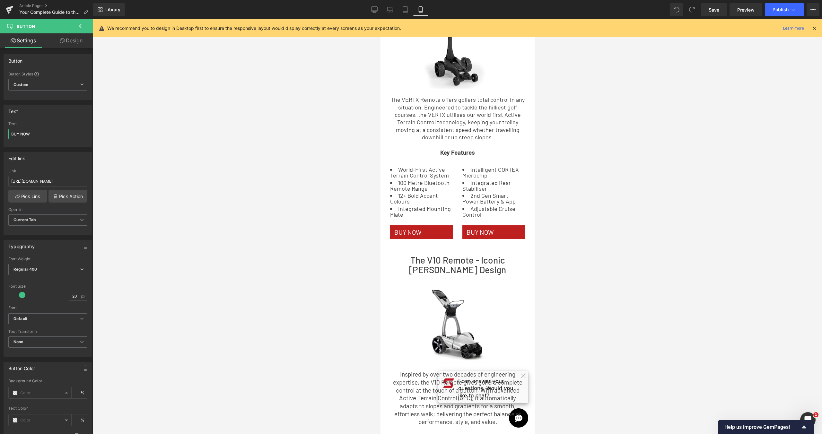
drag, startPoint x: 40, startPoint y: 133, endPoint x: -13, endPoint y: 133, distance: 53.6
click at [0, 133] on html "Button You are previewing how the will restyle your page. You can not edit Elem…" at bounding box center [411, 217] width 822 height 434
type input "LEARN MORE"
click at [694, 149] on div at bounding box center [457, 226] width 729 height 415
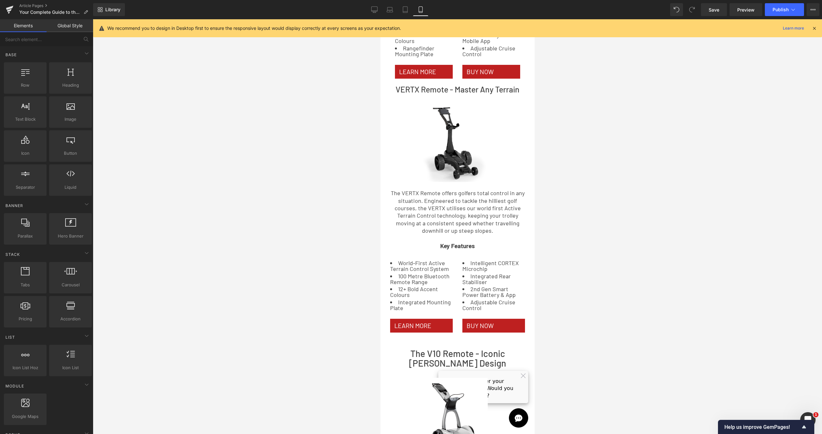
scroll to position [309, 0]
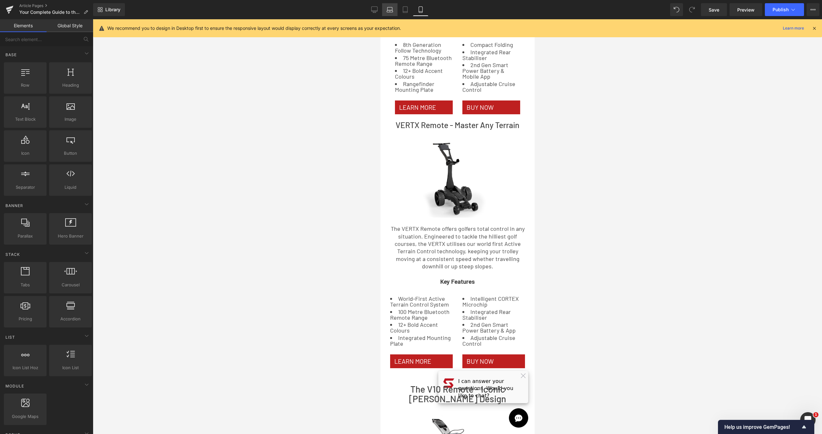
click at [393, 11] on link "Laptop" at bounding box center [389, 9] width 15 height 13
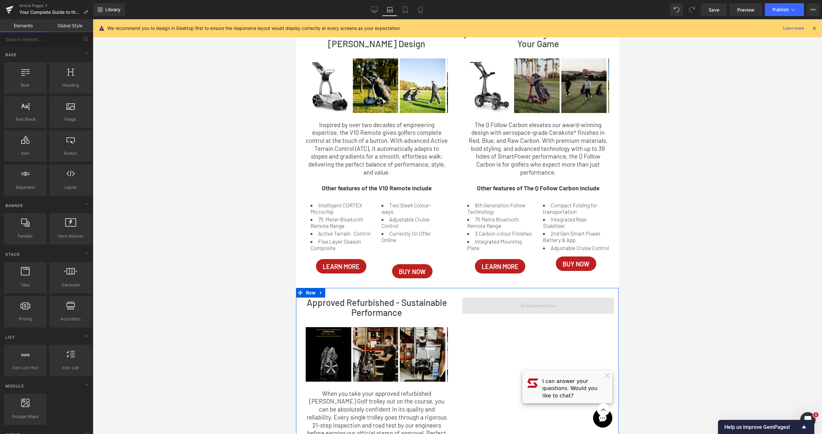
scroll to position [547, 0]
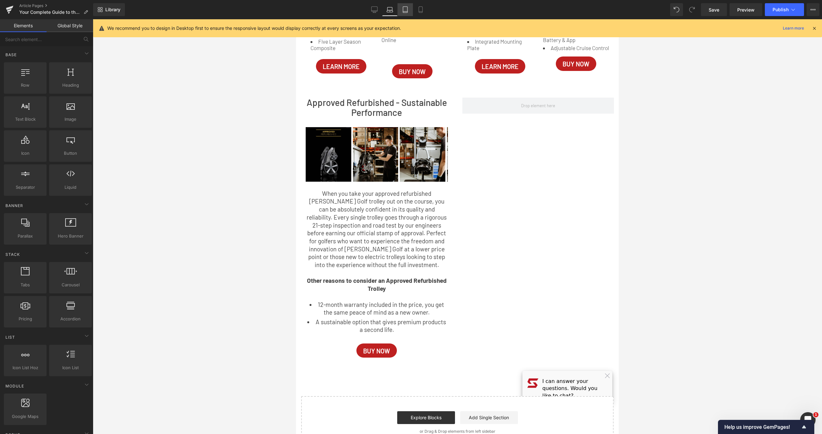
drag, startPoint x: 407, startPoint y: 16, endPoint x: 82, endPoint y: 68, distance: 329.0
click at [407, 16] on link "Tablet" at bounding box center [404, 9] width 15 height 13
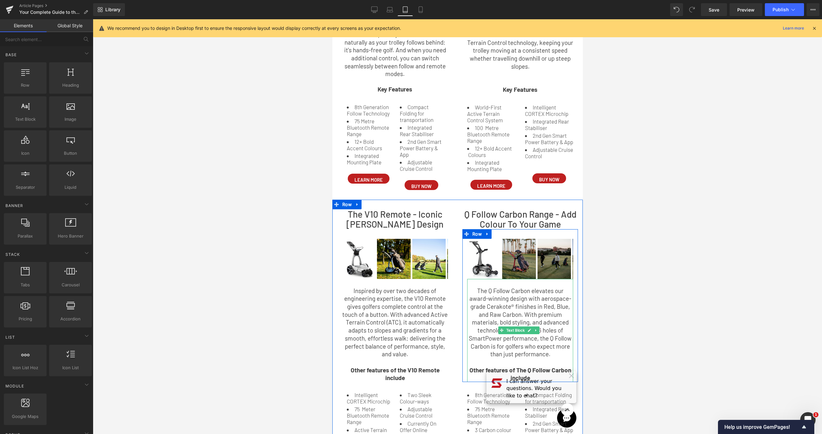
scroll to position [104, 0]
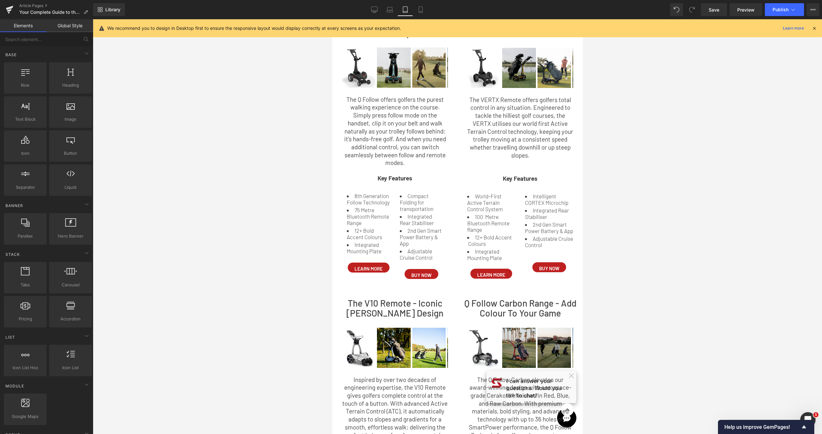
click at [422, 135] on p "The Q Follow offers golfers the purest walking experience on the course. Simply…" at bounding box center [395, 131] width 106 height 71
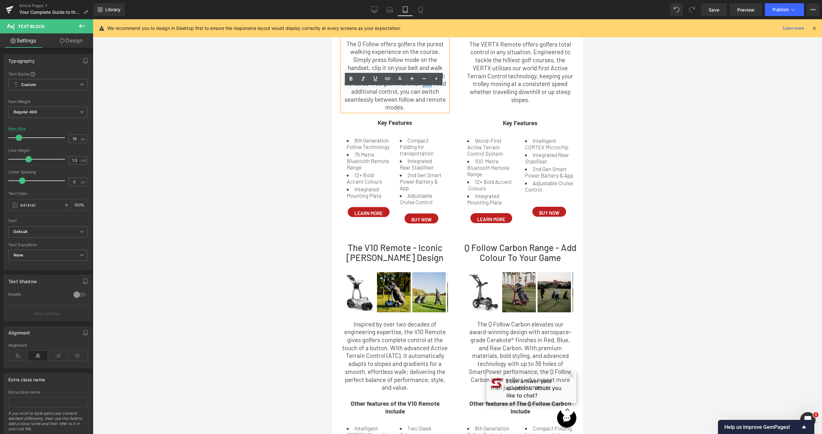
scroll to position [237, 0]
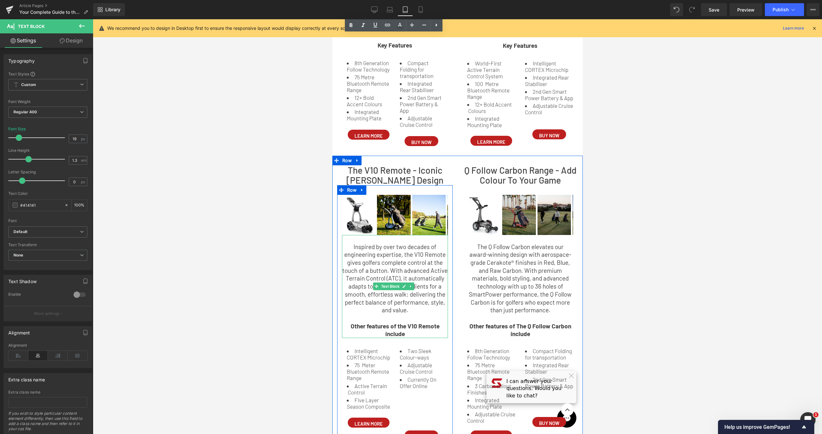
click at [409, 298] on p "Inspired by over two decades of engineering expertise, the V10 Remote gives gol…" at bounding box center [395, 278] width 106 height 71
click at [429, 310] on p "Inspired by over two decades of engineering expertise, the V10 Remote gives gol…" at bounding box center [395, 278] width 106 height 71
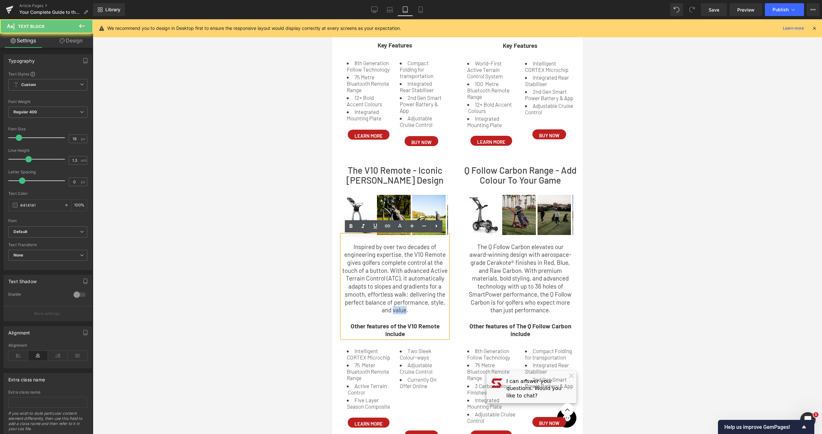
click at [428, 310] on p "Inspired by over two decades of engineering expertise, the V10 Remote gives gol…" at bounding box center [395, 278] width 106 height 71
click at [434, 311] on p "Inspired by over two decades of engineering expertise, the V10 Remote gives gol…" at bounding box center [395, 278] width 106 height 71
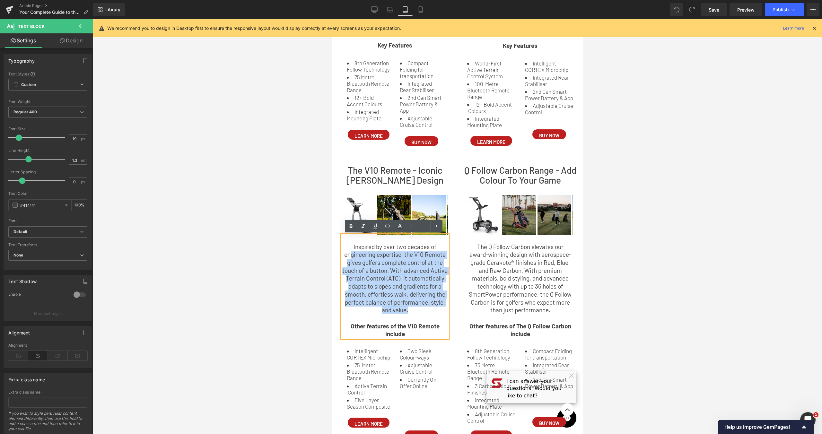
drag, startPoint x: 436, startPoint y: 311, endPoint x: 350, endPoint y: 254, distance: 102.3
click at [350, 254] on p "Inspired by over two decades of engineering expertise, the V10 Remote gives gol…" at bounding box center [395, 278] width 106 height 71
click at [388, 278] on p "Inspired by over two decades of engineering expertise, the V10 Remote gives gol…" at bounding box center [395, 278] width 106 height 71
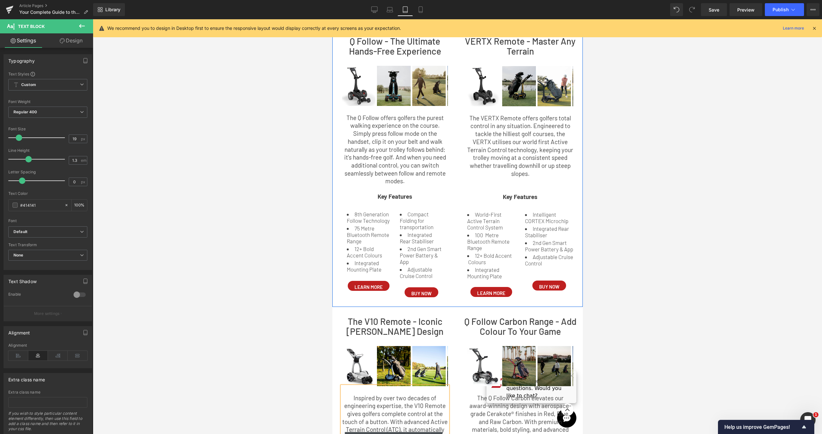
scroll to position [25, 0]
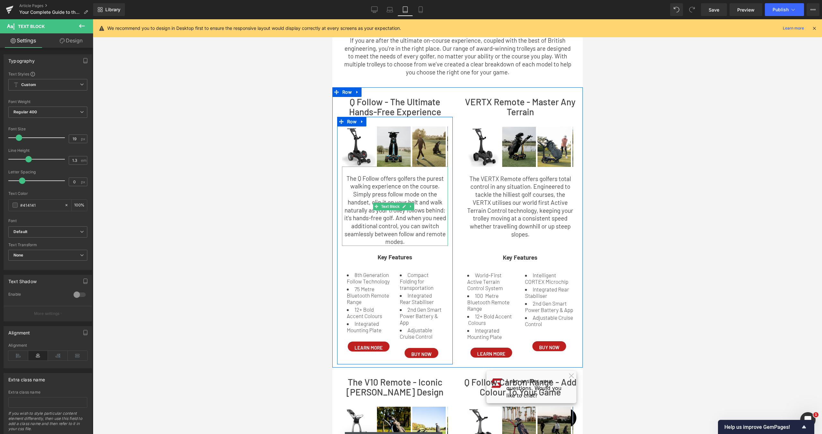
click at [387, 192] on p "The Q Follow offers golfers the purest walking experience on the course. Simply…" at bounding box center [395, 210] width 106 height 71
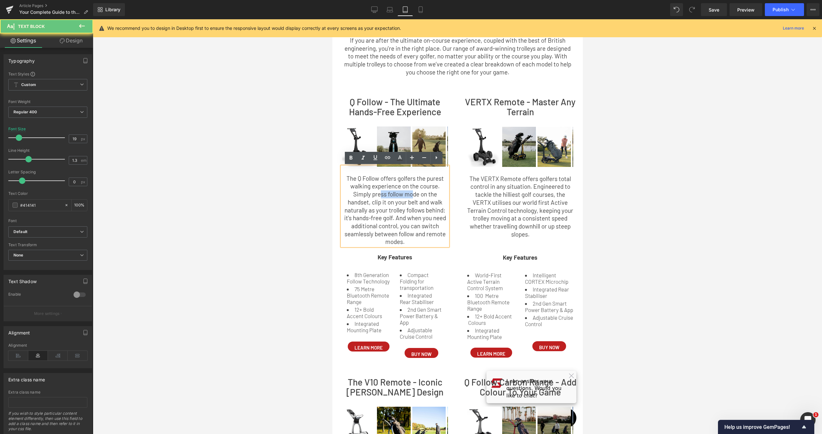
drag, startPoint x: 408, startPoint y: 197, endPoint x: 413, endPoint y: 198, distance: 5.3
click at [413, 198] on p "The Q Follow offers golfers the purest walking experience on the course. Simply…" at bounding box center [395, 210] width 106 height 71
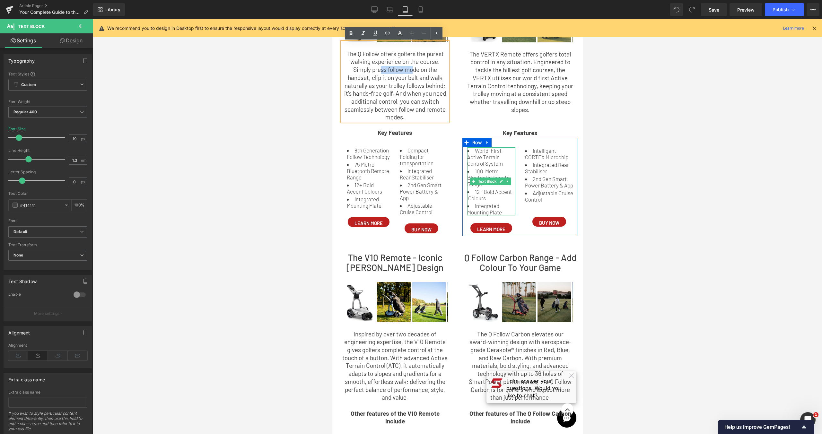
click at [513, 181] on div at bounding box center [514, 181] width 2 height 68
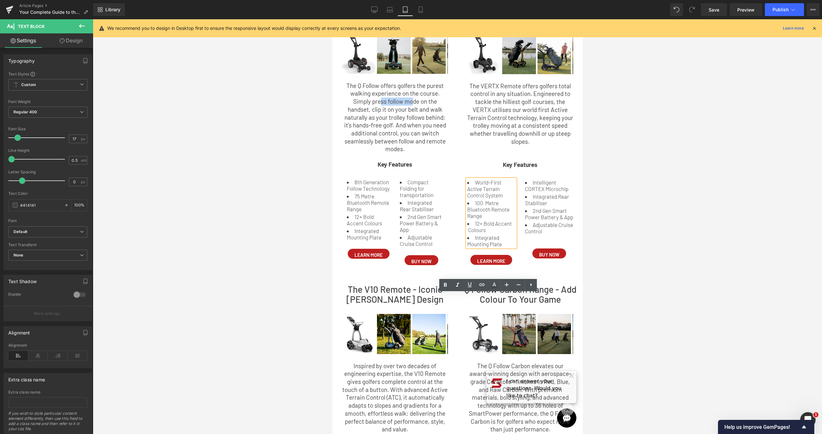
scroll to position [132, 0]
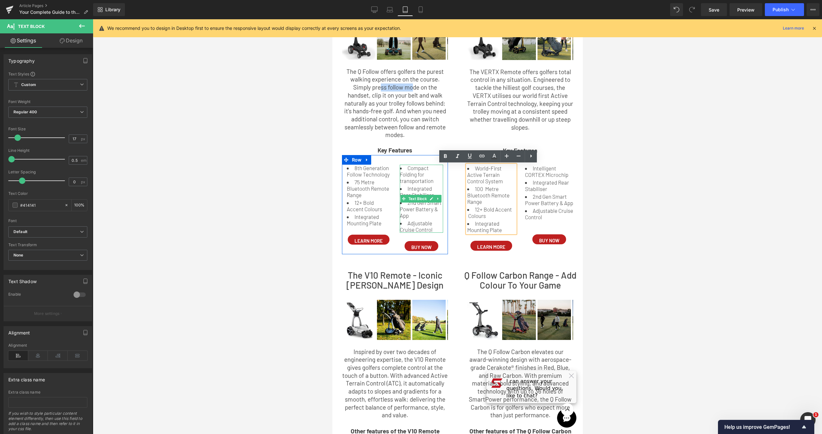
click at [422, 214] on li "2nd Gen Smart Power Battery & App" at bounding box center [420, 208] width 43 height 19
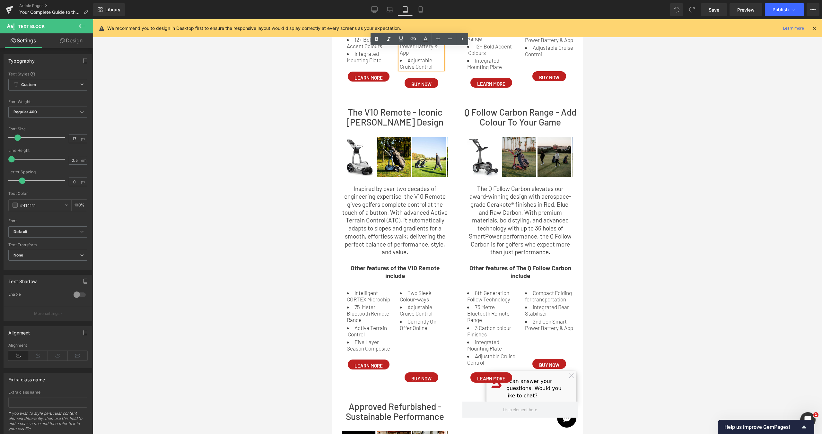
scroll to position [350, 0]
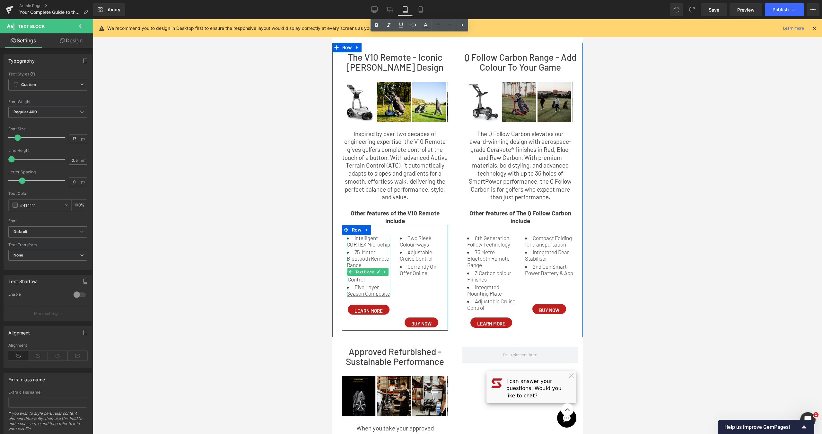
click at [367, 294] on li "Five Layer Season Composite" at bounding box center [367, 290] width 43 height 13
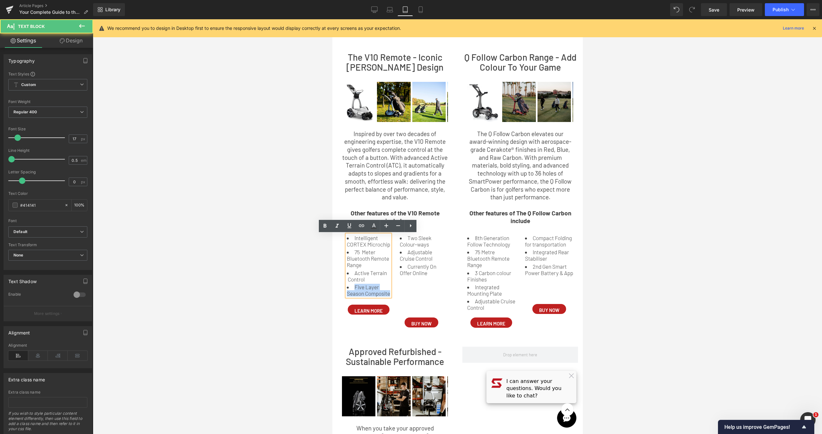
drag, startPoint x: 372, startPoint y: 306, endPoint x: 355, endPoint y: 296, distance: 19.3
click at [355, 296] on li "Five Layer Season Composite" at bounding box center [367, 290] width 43 height 13
copy li "Five Layer Season Composite"
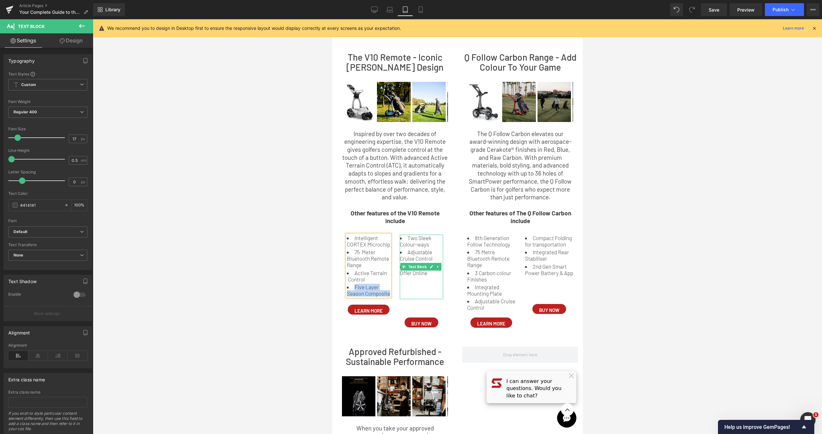
click at [418, 273] on li "Currently On Offer Online" at bounding box center [420, 269] width 43 height 13
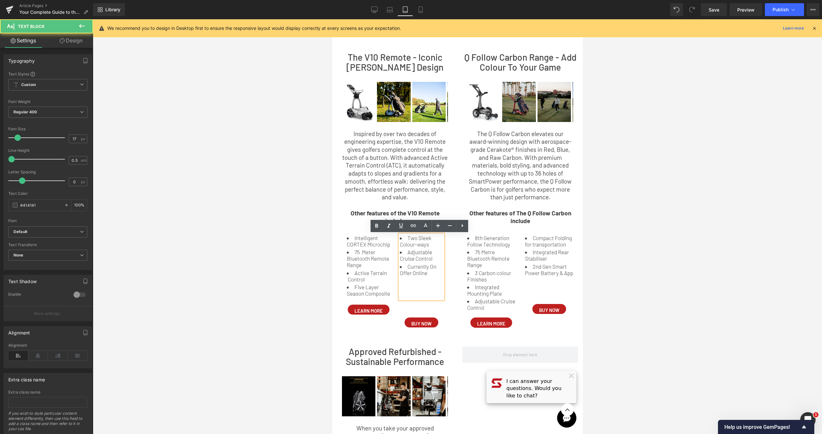
click at [426, 275] on li "Currently On Offer Online" at bounding box center [420, 269] width 43 height 13
click at [428, 275] on li "Currently On Offer Online" at bounding box center [420, 269] width 43 height 13
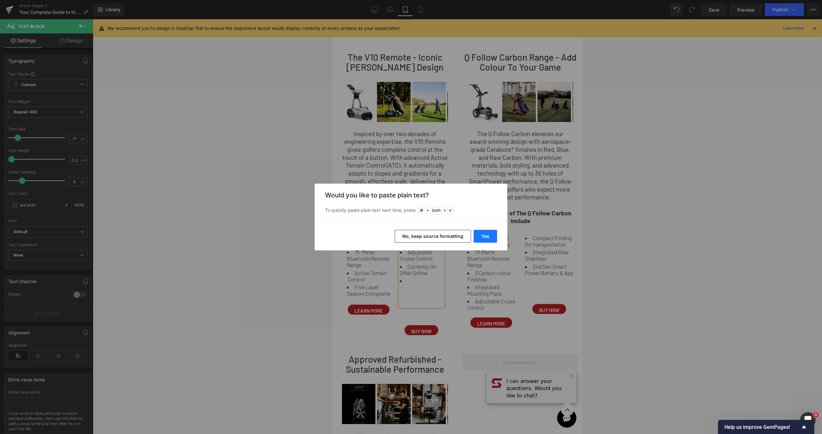
click at [485, 234] on button "Yes" at bounding box center [484, 236] width 23 height 13
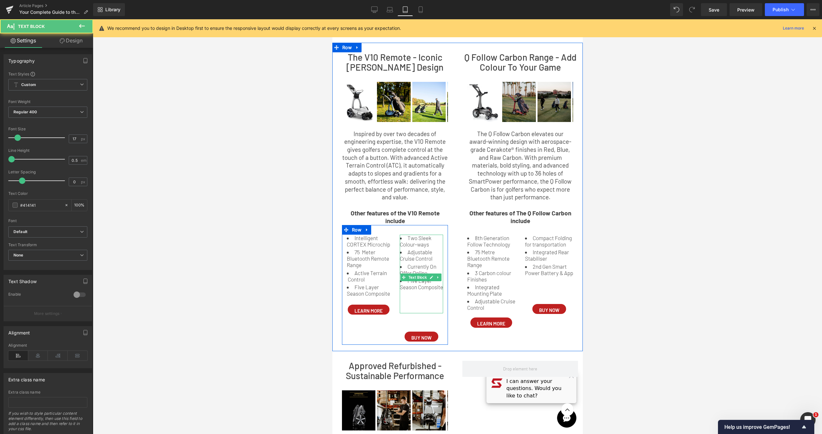
click at [417, 304] on div at bounding box center [420, 301] width 43 height 6
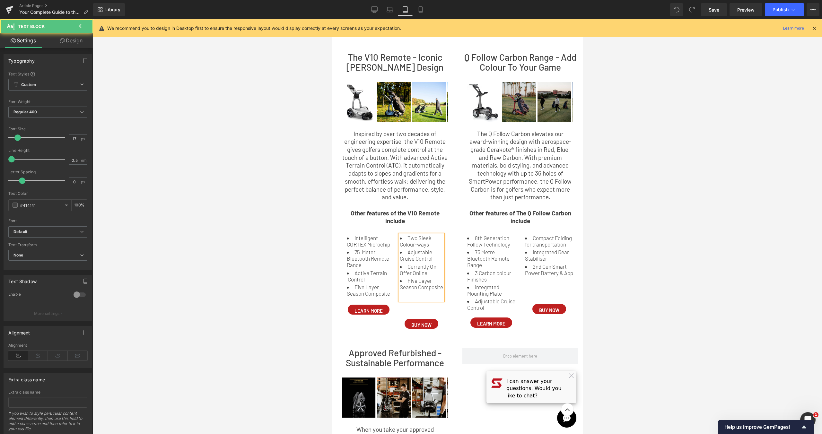
click at [406, 300] on div "Two Sleek Colour-ways Adjustable Cruise Control Currently On Offer Online Five …" at bounding box center [420, 268] width 43 height 66
click at [404, 300] on div "Two Sleek Colour-ways Adjustable Cruise Control Currently On Offer Online Five …" at bounding box center [420, 268] width 43 height 66
drag, startPoint x: 431, startPoint y: 276, endPoint x: 407, endPoint y: 269, distance: 24.7
click at [407, 269] on li "Currently On Offer Online" at bounding box center [420, 269] width 43 height 13
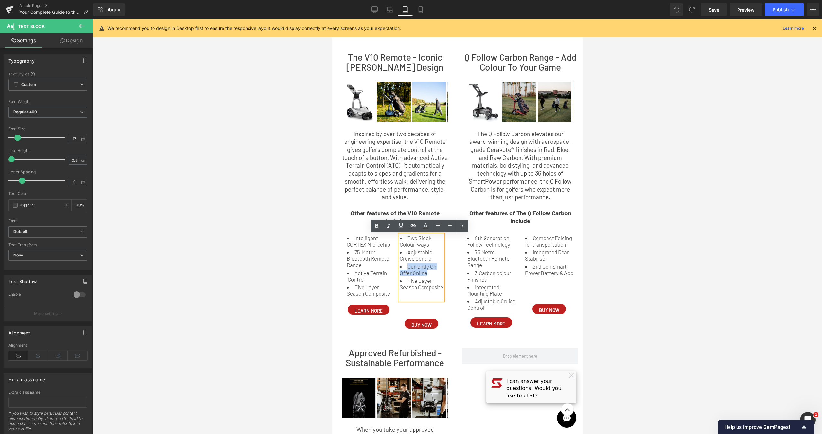
copy li "Currently On Offer Online"
click at [427, 299] on div "Two Sleek Colour-ways Adjustable Cruise Control Currently On Offer Online Five …" at bounding box center [420, 268] width 43 height 66
drag, startPoint x: 428, startPoint y: 297, endPoint x: 398, endPoint y: 282, distance: 32.9
click at [399, 282] on div "Two Sleek Colour-ways Adjustable Cruise Control Currently On Offer Online Five …" at bounding box center [420, 268] width 43 height 66
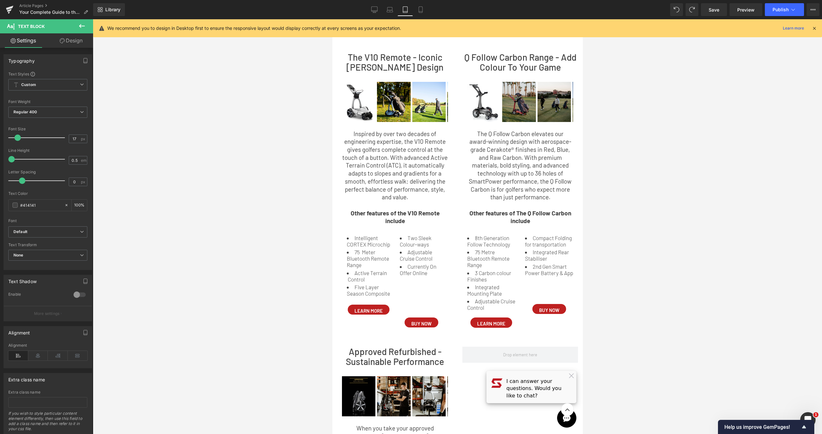
click at [685, 194] on div at bounding box center [457, 226] width 729 height 415
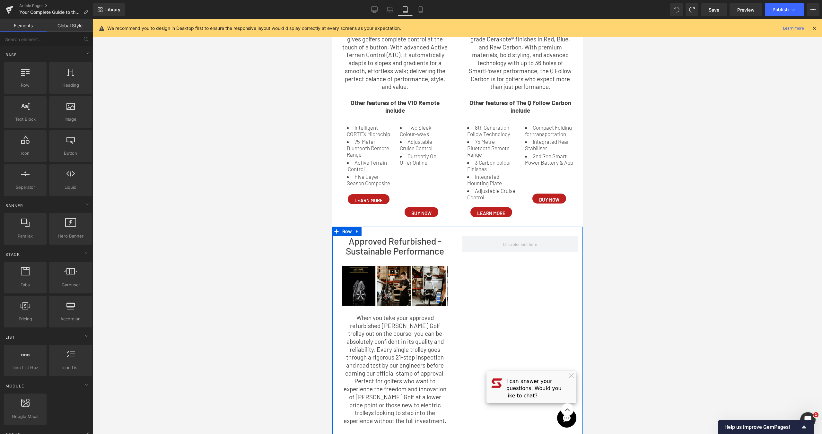
scroll to position [238, 0]
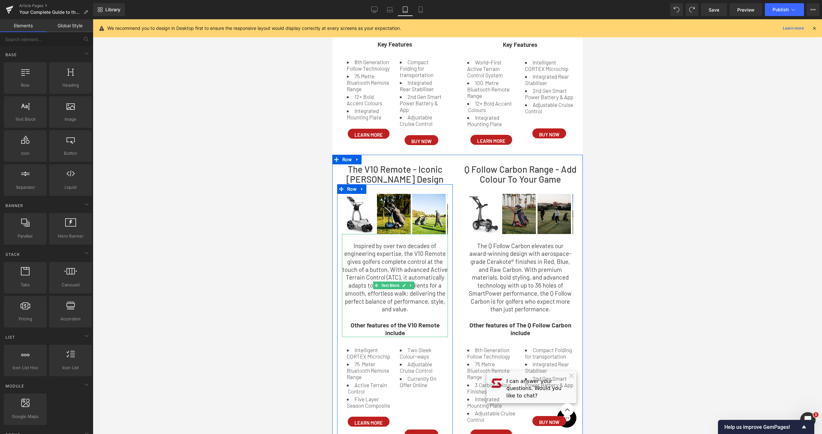
click at [424, 281] on p "Inspired by over two decades of engineering expertise, the V10 Remote gives gol…" at bounding box center [395, 277] width 106 height 71
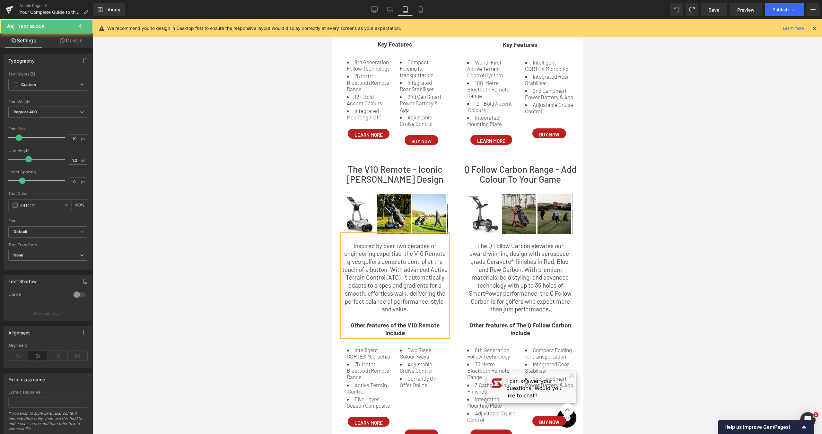
scroll to position [15, 0]
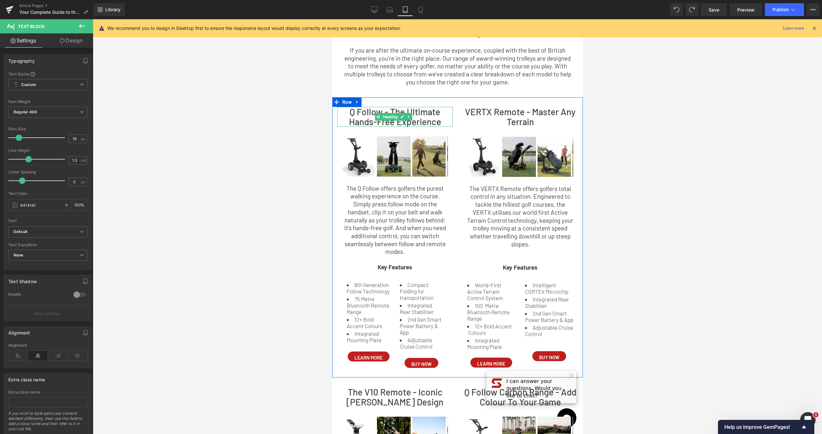
click at [425, 117] on h2 "Q Follow - The Ultimate Hands-Free Experience" at bounding box center [395, 117] width 116 height 20
click at [426, 115] on h2 "Q Follow - The Ultimate Hands-Free Experience" at bounding box center [395, 117] width 116 height 20
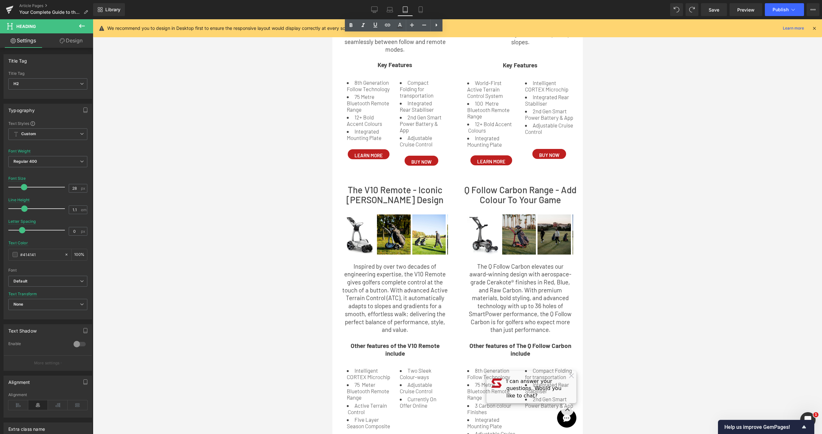
scroll to position [208, 0]
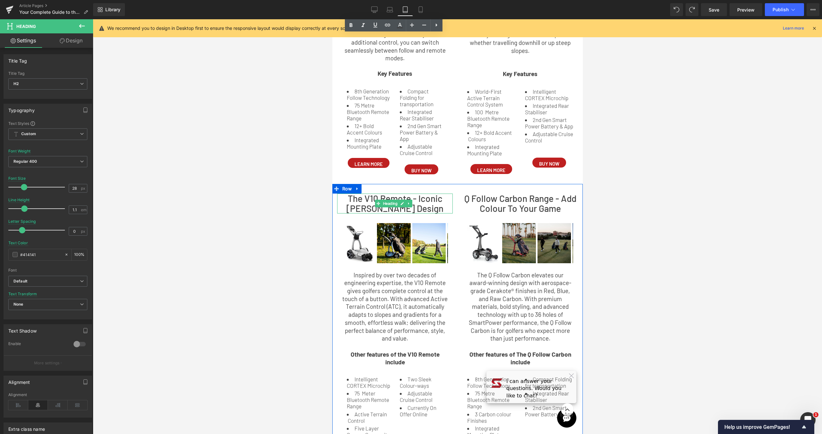
click at [424, 200] on h2 "The V10 Remote - Iconic [PERSON_NAME] Design" at bounding box center [395, 204] width 116 height 20
click at [425, 199] on h2 "The V10 Remote - Iconic [PERSON_NAME] Design" at bounding box center [395, 204] width 116 height 20
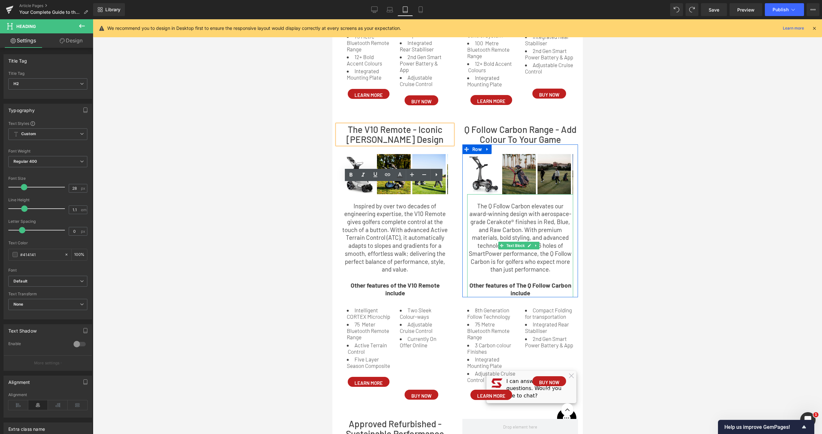
scroll to position [339, 0]
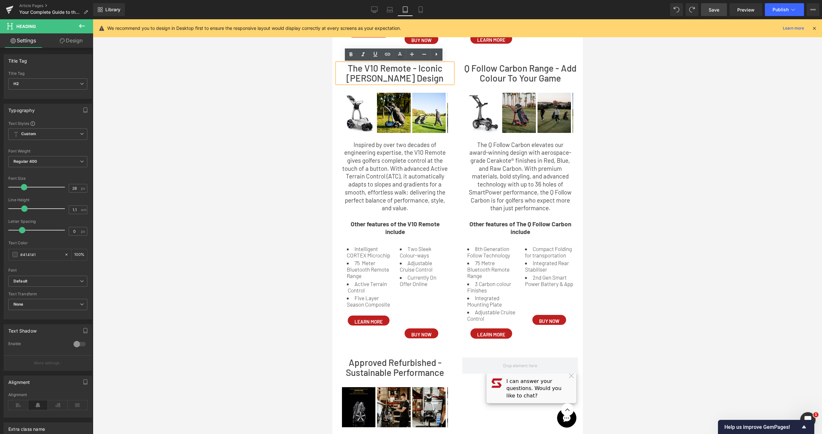
click at [716, 9] on span "Save" at bounding box center [713, 9] width 11 height 7
click at [419, 9] on link "Mobile" at bounding box center [420, 9] width 15 height 13
click at [418, 9] on link "Mobile" at bounding box center [420, 9] width 15 height 13
click at [417, 10] on icon at bounding box center [420, 9] width 6 height 6
click at [413, 13] on link "Mobile" at bounding box center [420, 9] width 15 height 13
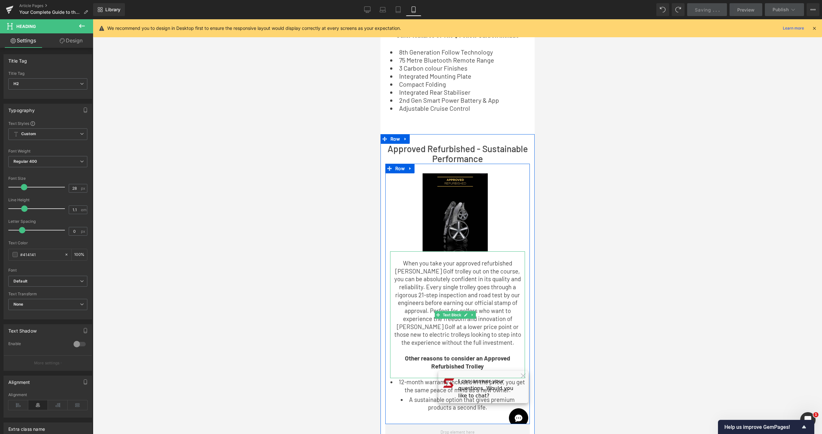
scroll to position [1522, 0]
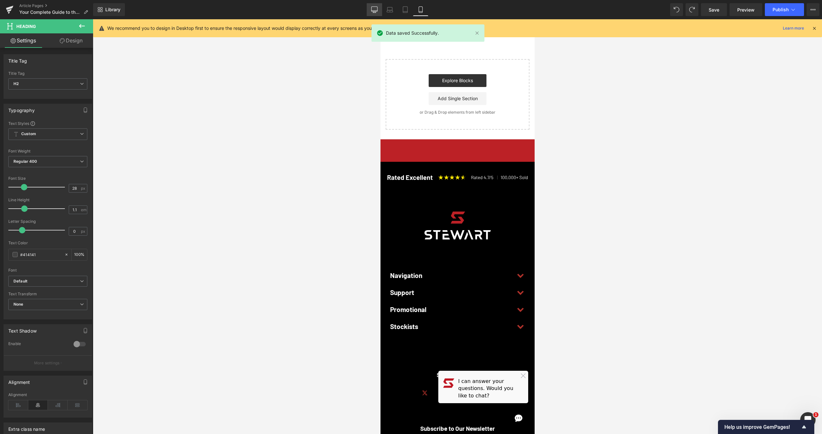
drag, startPoint x: 380, startPoint y: 13, endPoint x: 333, endPoint y: 154, distance: 148.6
click at [380, 13] on link "Desktop" at bounding box center [374, 9] width 15 height 13
type input "100"
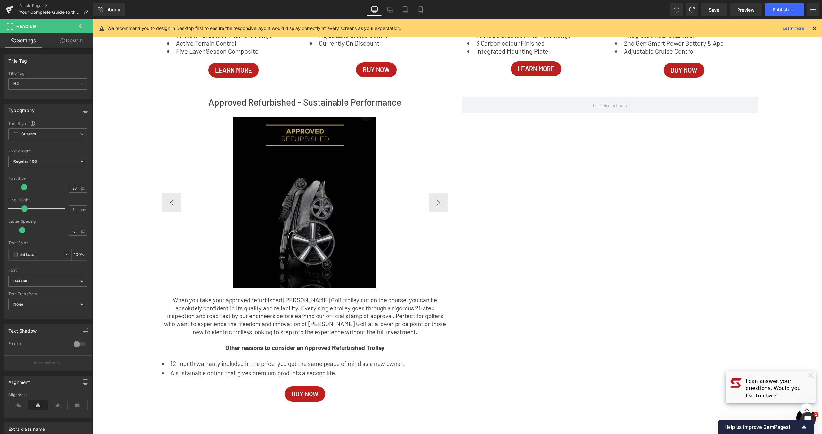
scroll to position [726, 0]
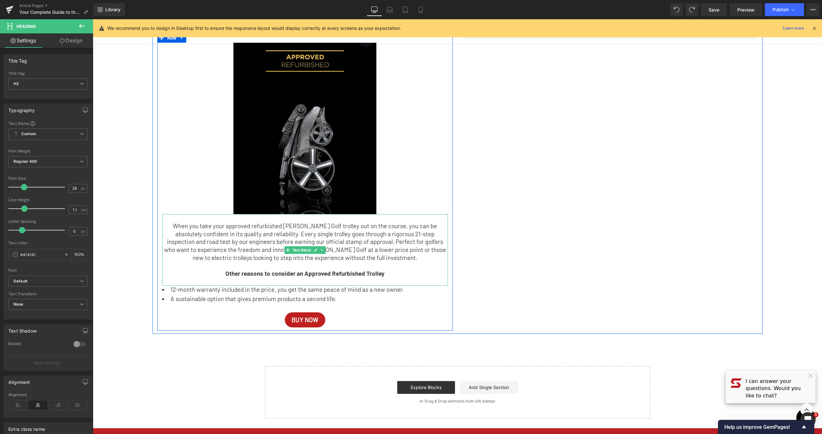
click at [372, 246] on p "When you take your approved refurbished [PERSON_NAME] Golf trolley out on the c…" at bounding box center [305, 242] width 286 height 40
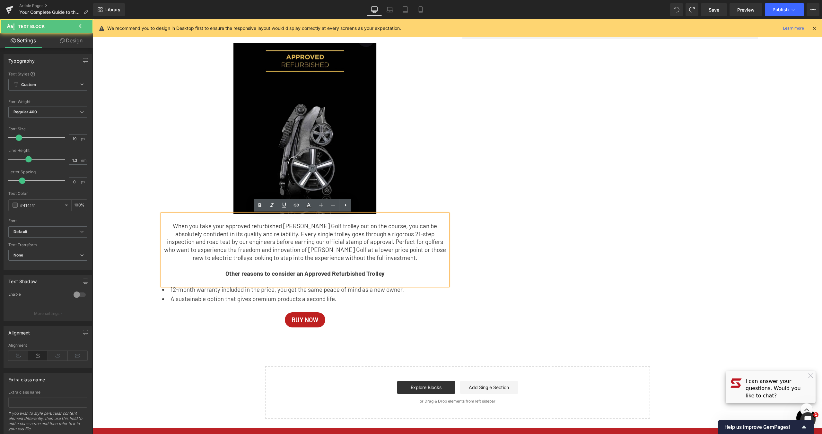
click at [393, 257] on p "When you take your approved refurbished [PERSON_NAME] Golf trolley out on the c…" at bounding box center [305, 242] width 286 height 40
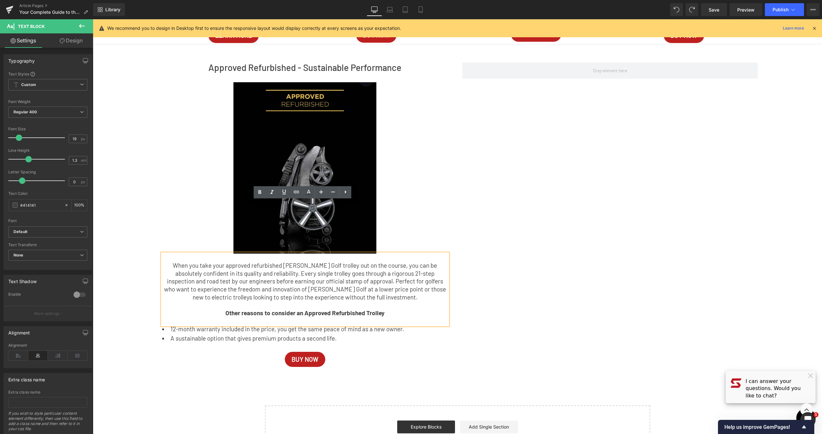
scroll to position [739, 0]
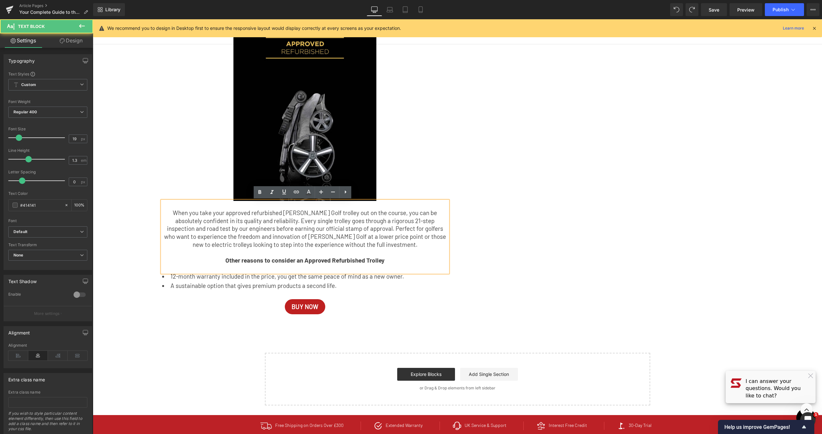
drag, startPoint x: 308, startPoint y: 237, endPoint x: 172, endPoint y: 211, distance: 139.2
click at [172, 211] on div "When you take your approved refurbished [PERSON_NAME] Golf trolley out on the c…" at bounding box center [305, 236] width 286 height 71
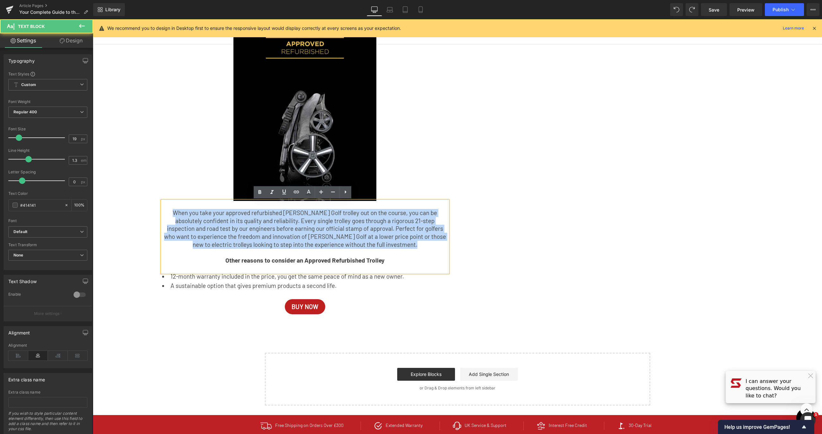
drag, startPoint x: 168, startPoint y: 212, endPoint x: 441, endPoint y: 254, distance: 276.0
click at [439, 254] on div "When you take your approved refurbished [PERSON_NAME] Golf trolley out on the c…" at bounding box center [305, 236] width 286 height 71
copy p "When you take your approved refurbished [PERSON_NAME] Golf trolley out on the c…"
click at [294, 195] on img at bounding box center [304, 116] width 143 height 172
click at [301, 217] on p "When you take your approved refurbished [PERSON_NAME] Golf trolley out on the c…" at bounding box center [305, 229] width 286 height 40
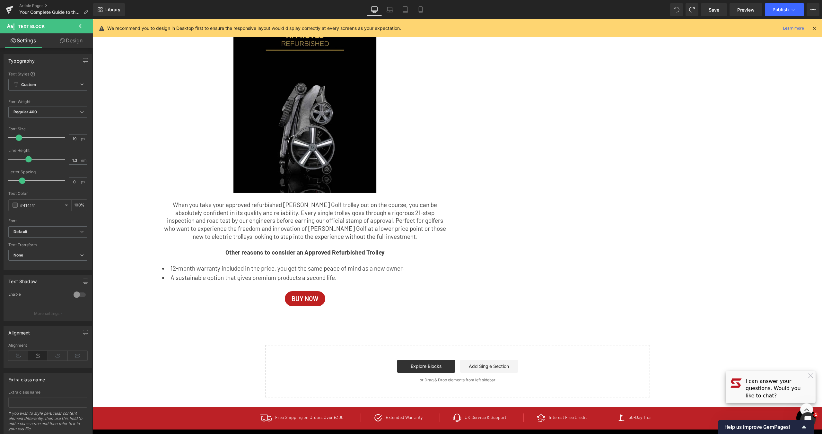
scroll to position [751, 0]
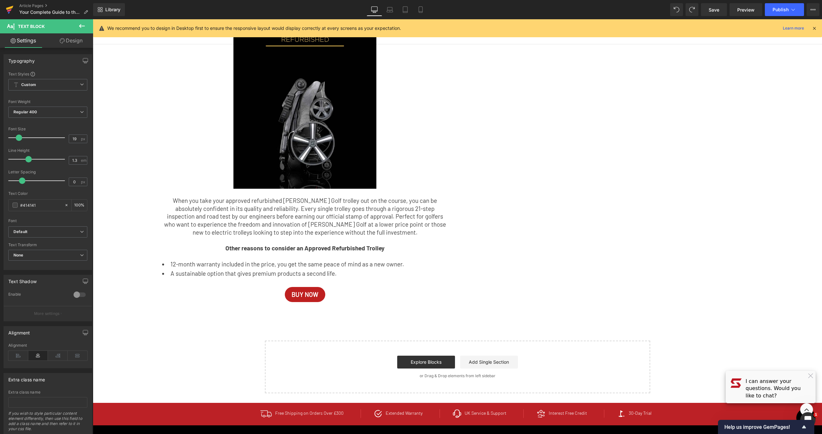
click at [12, 9] on icon at bounding box center [10, 10] width 8 height 16
